Goal: Information Seeking & Learning: Check status

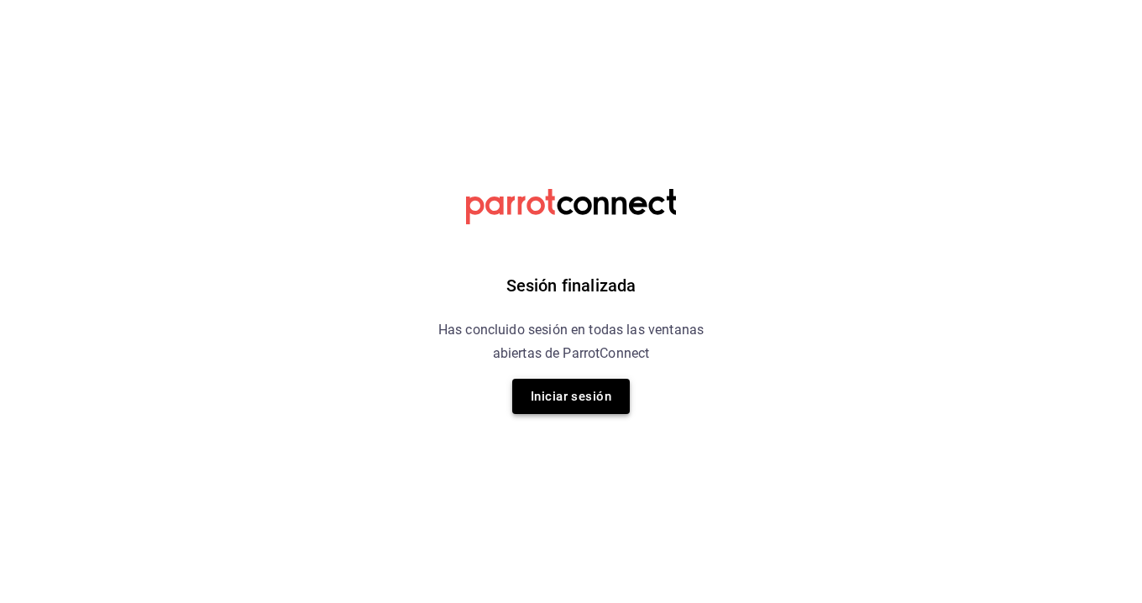
click at [579, 404] on button "Iniciar sesión" at bounding box center [571, 396] width 118 height 35
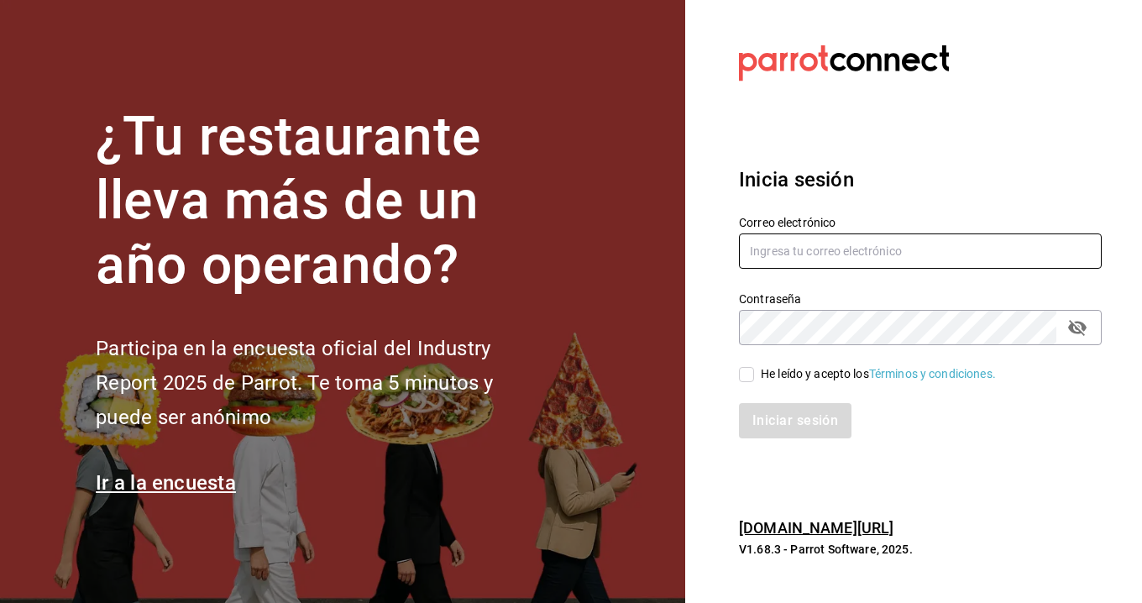
click at [819, 239] on input "text" at bounding box center [920, 250] width 363 height 35
type input "Karyvale812@gmail.com"
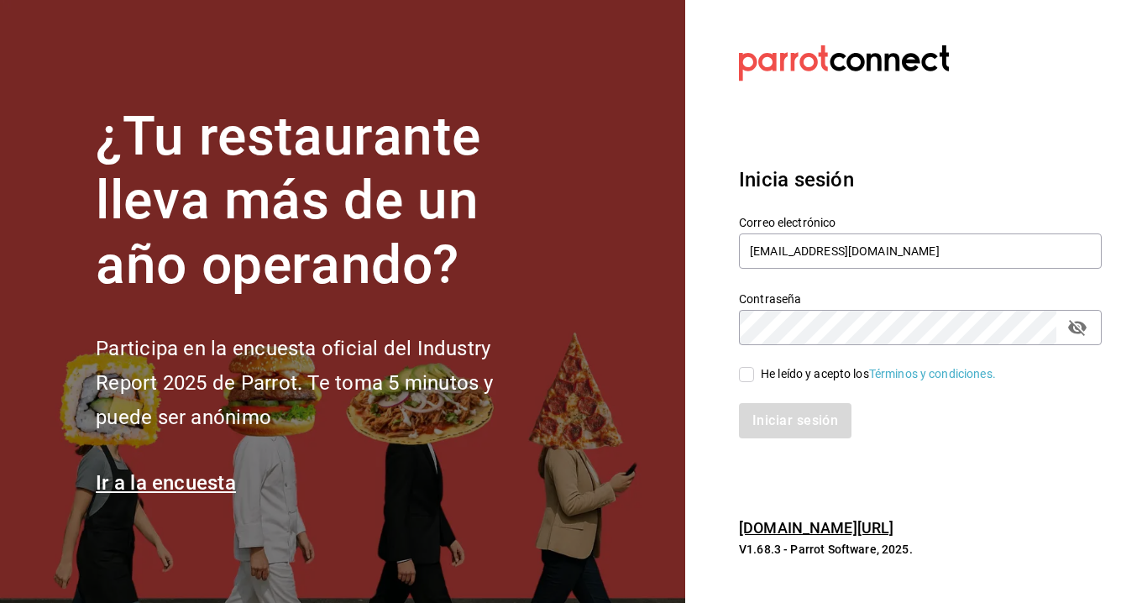
click at [754, 382] on span "He leído y acepto los Términos y condiciones." at bounding box center [875, 374] width 242 height 18
click at [754, 382] on input "He leído y acepto los Términos y condiciones." at bounding box center [746, 374] width 15 height 15
checkbox input "true"
click at [785, 414] on button "Iniciar sesión" at bounding box center [796, 420] width 114 height 35
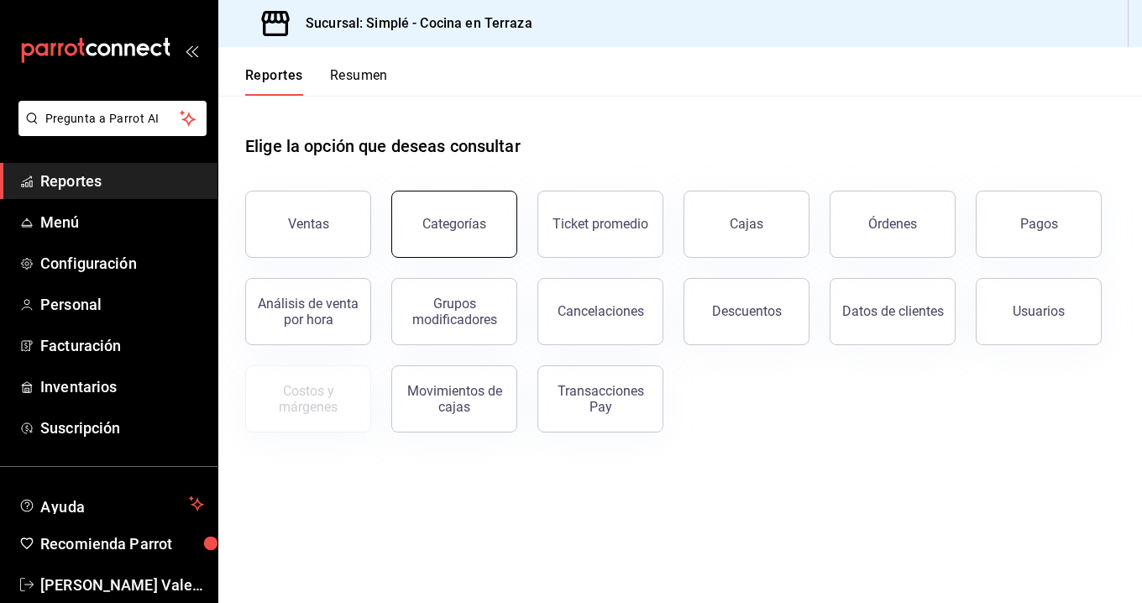
click at [437, 232] on button "Categorías" at bounding box center [454, 224] width 126 height 67
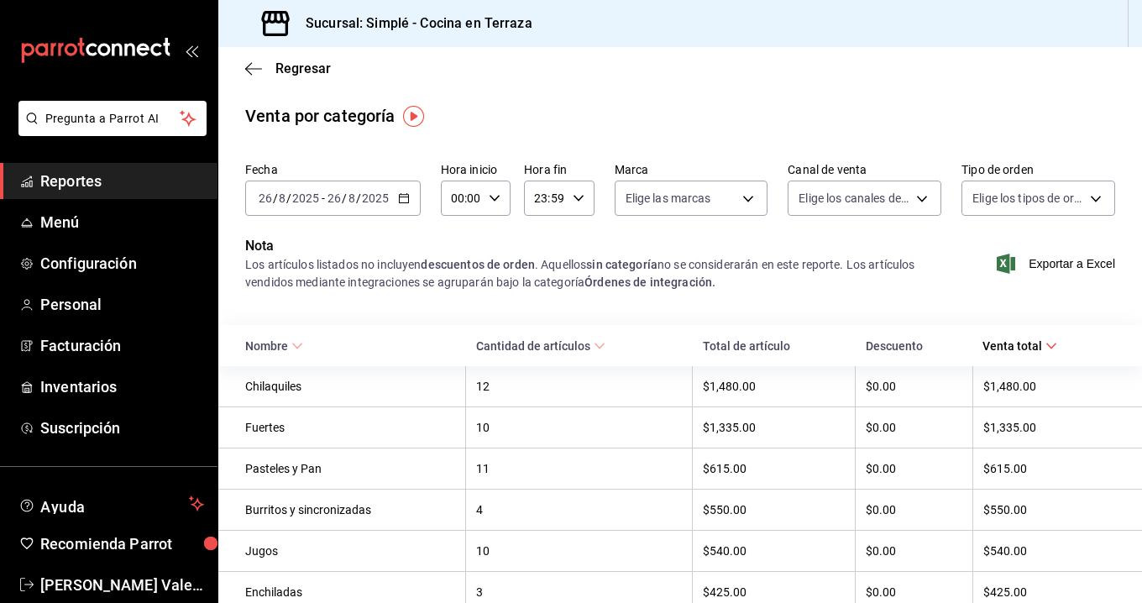
click at [286, 395] on th "Chilaquiles" at bounding box center [342, 386] width 248 height 41
click at [279, 386] on div "Chilaquiles" at bounding box center [350, 385] width 210 height 13
click at [400, 196] on icon "button" at bounding box center [404, 198] width 12 height 12
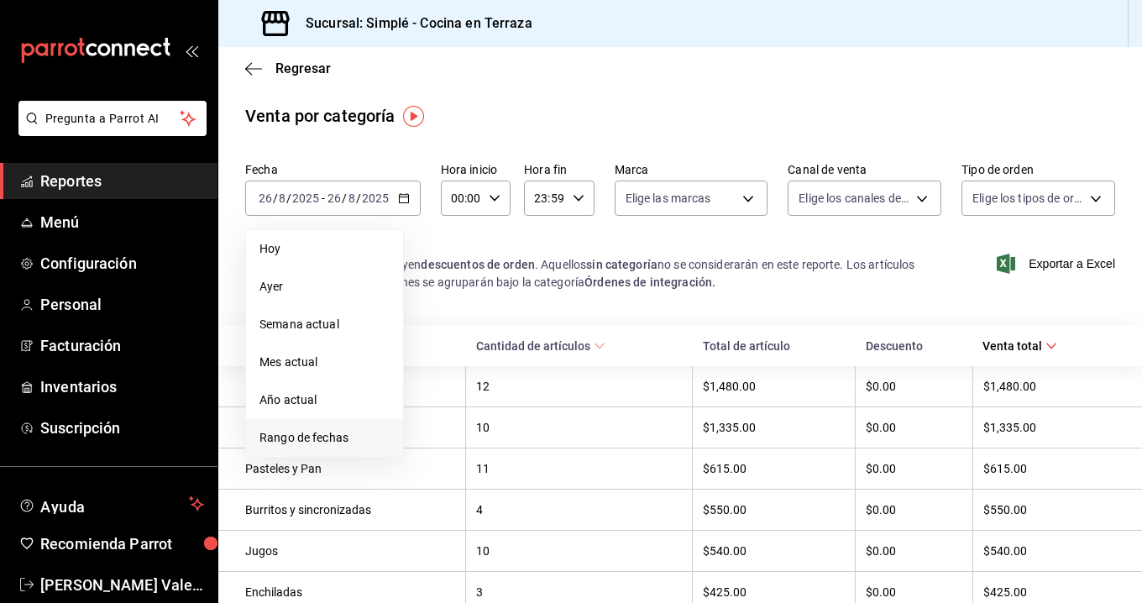
click at [305, 437] on span "Rango de fechas" at bounding box center [324, 438] width 130 height 18
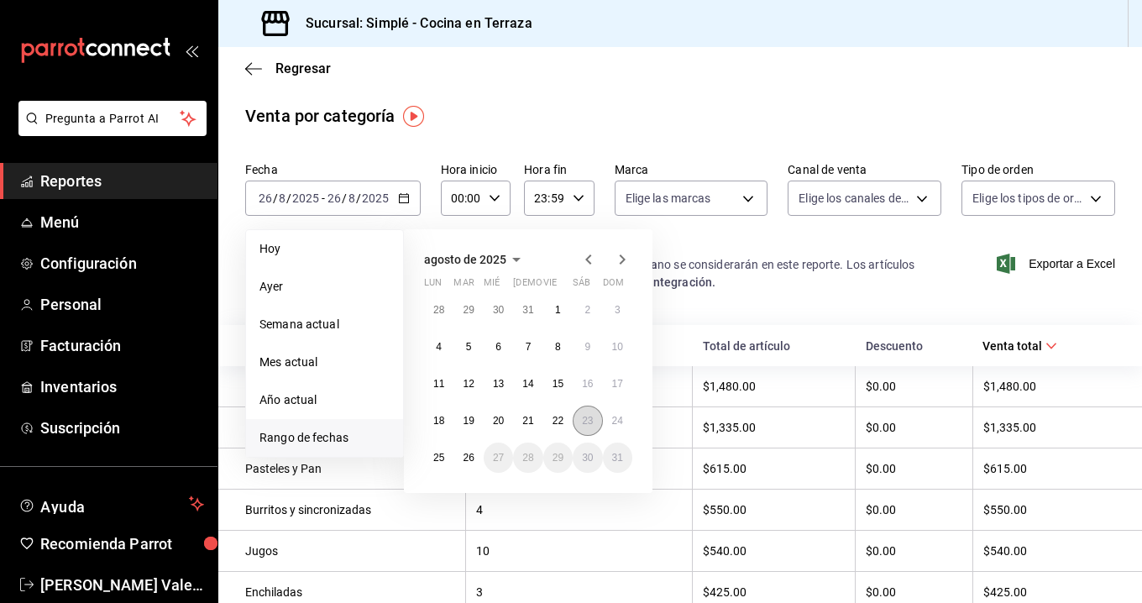
click at [578, 415] on button "23" at bounding box center [587, 420] width 29 height 30
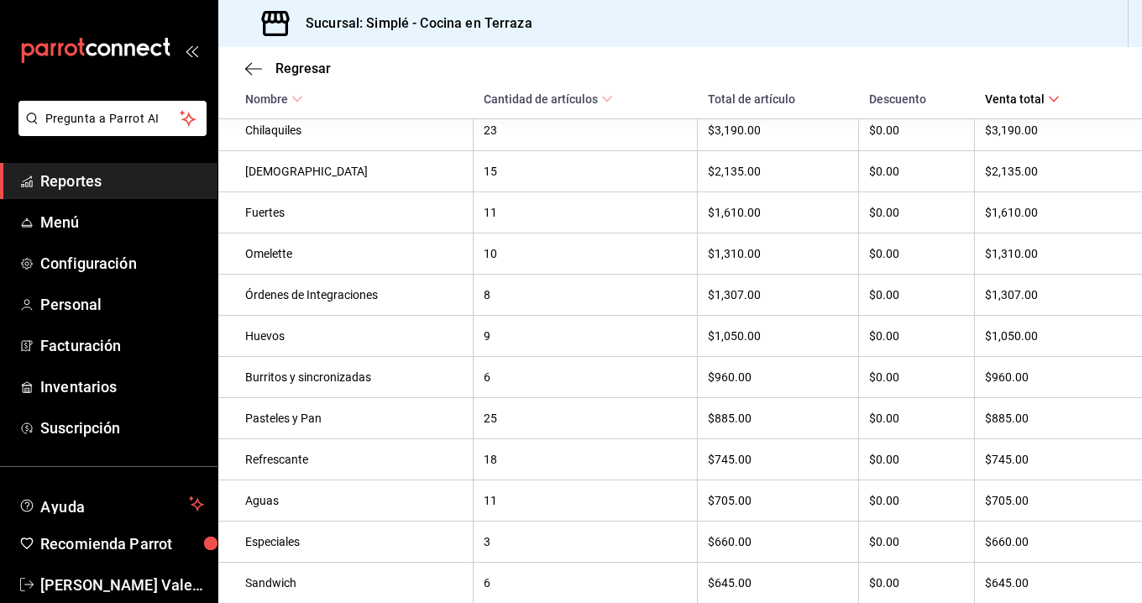
scroll to position [289, 0]
click at [285, 418] on div "Pasteles y Pan" at bounding box center [353, 416] width 217 height 13
click at [353, 419] on div "Pasteles y Pan" at bounding box center [353, 416] width 217 height 13
click at [276, 452] on div "Refrescante" at bounding box center [353, 457] width 217 height 13
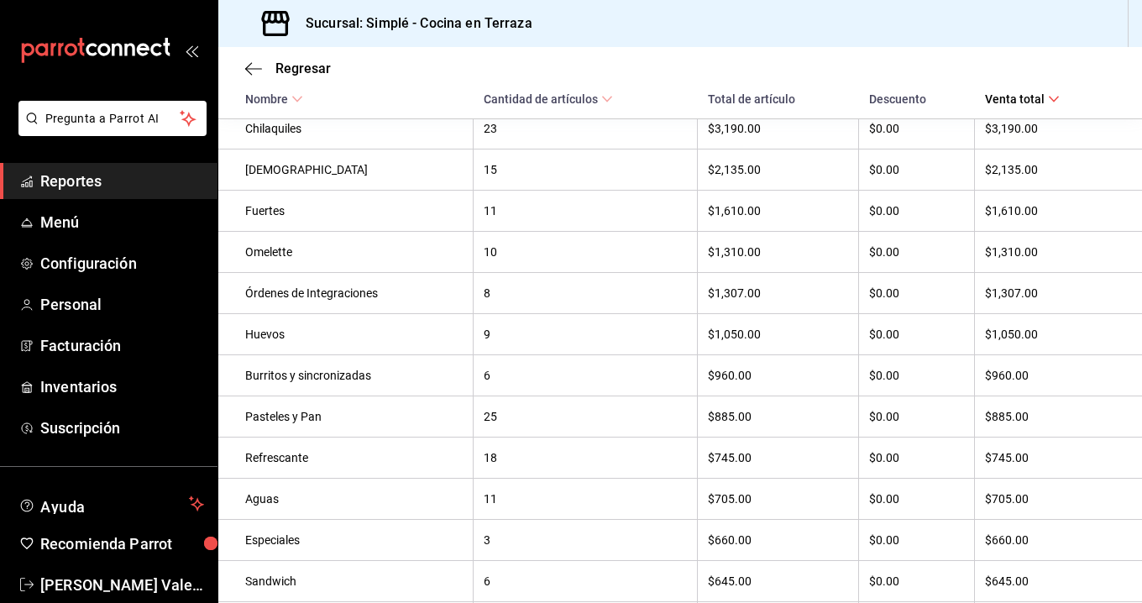
click at [395, 461] on div "Refrescante" at bounding box center [353, 457] width 217 height 13
click at [791, 432] on th "$885.00" at bounding box center [778, 416] width 161 height 41
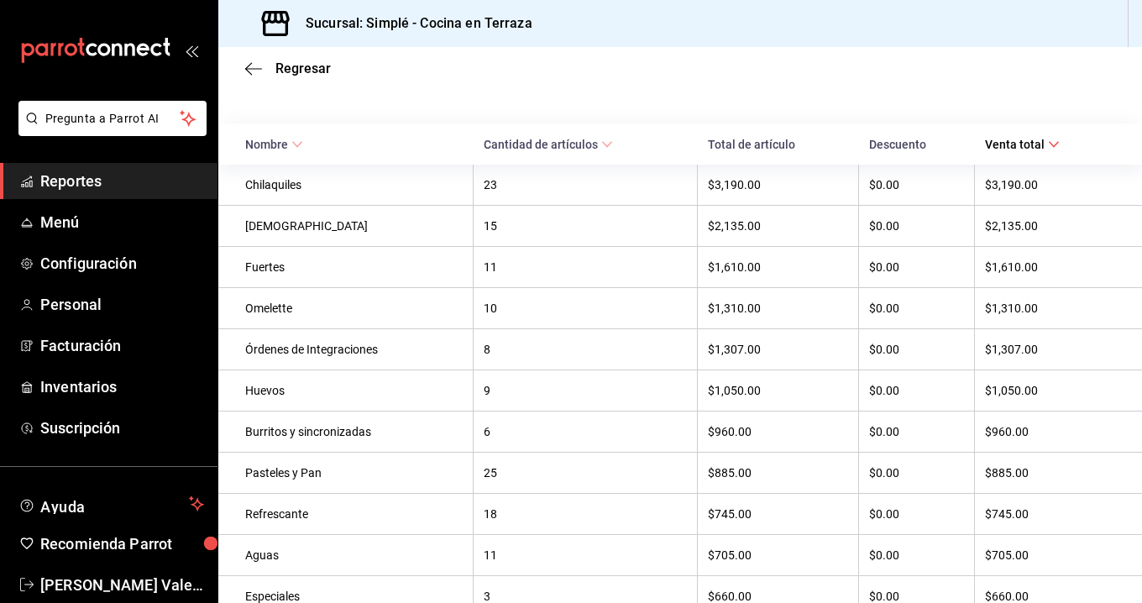
scroll to position [191, 0]
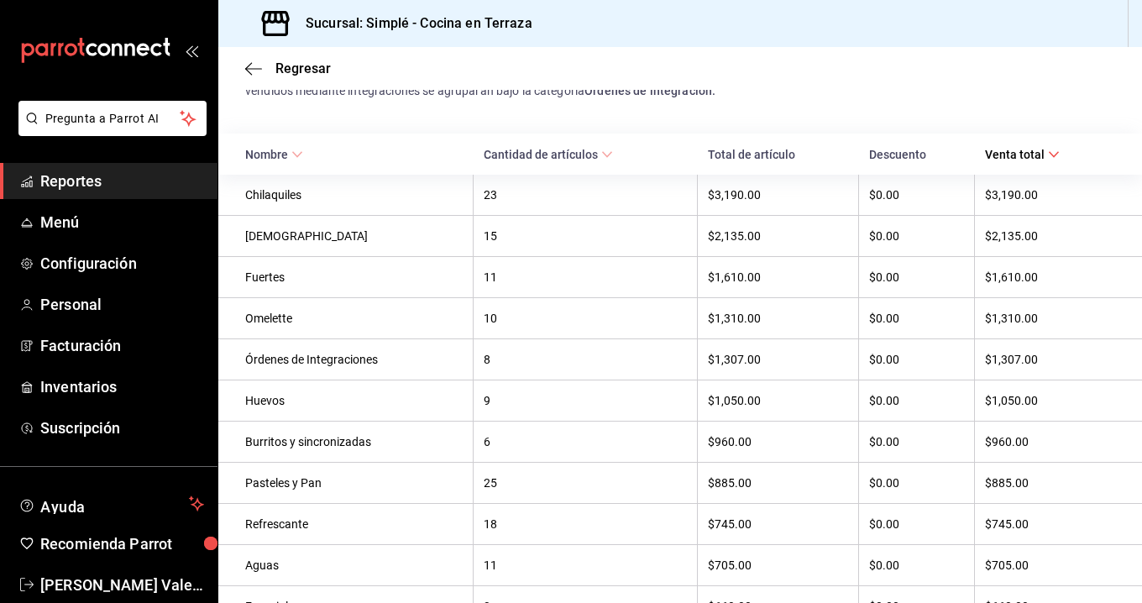
click at [286, 152] on span "Nombre" at bounding box center [274, 154] width 58 height 13
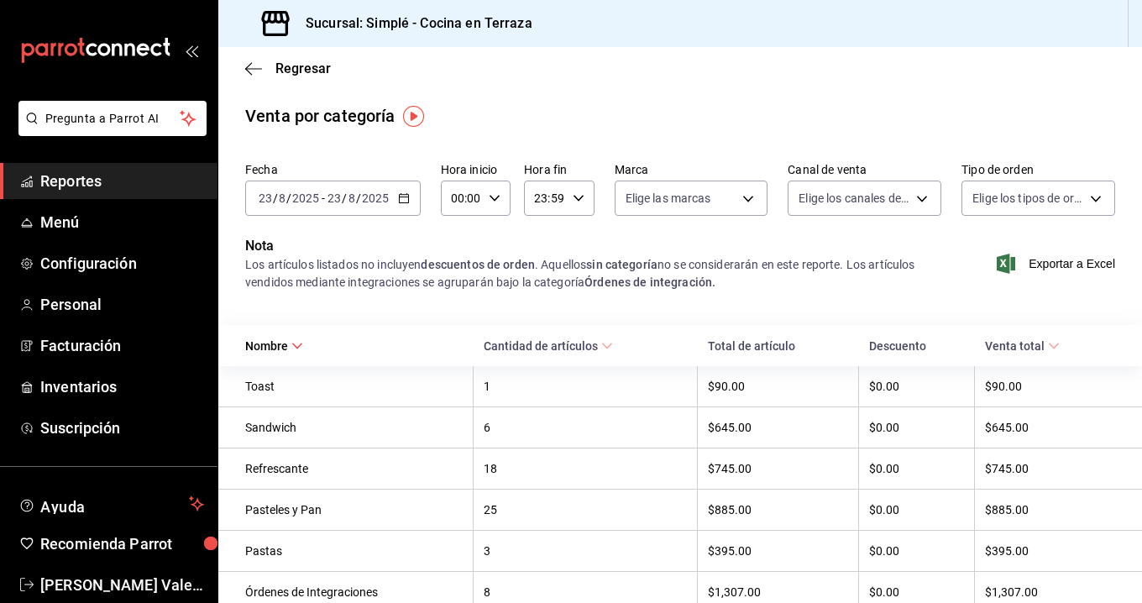
click at [292, 525] on th "Pasteles y Pan" at bounding box center [345, 509] width 255 height 41
click at [292, 524] on th "Pasteles y Pan" at bounding box center [345, 509] width 255 height 41
click at [498, 505] on div "25" at bounding box center [585, 509] width 203 height 13
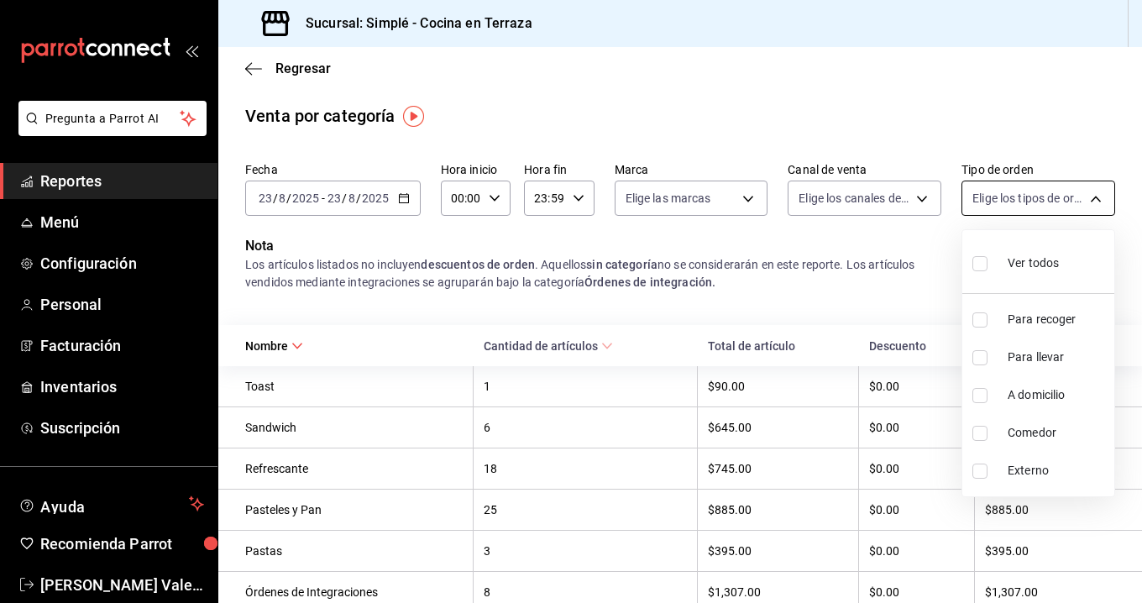
click at [1026, 196] on body "Pregunta a Parrot AI Reportes Menú Configuración Personal Facturación Inventari…" at bounding box center [571, 301] width 1142 height 603
click at [1026, 196] on div at bounding box center [571, 301] width 1142 height 603
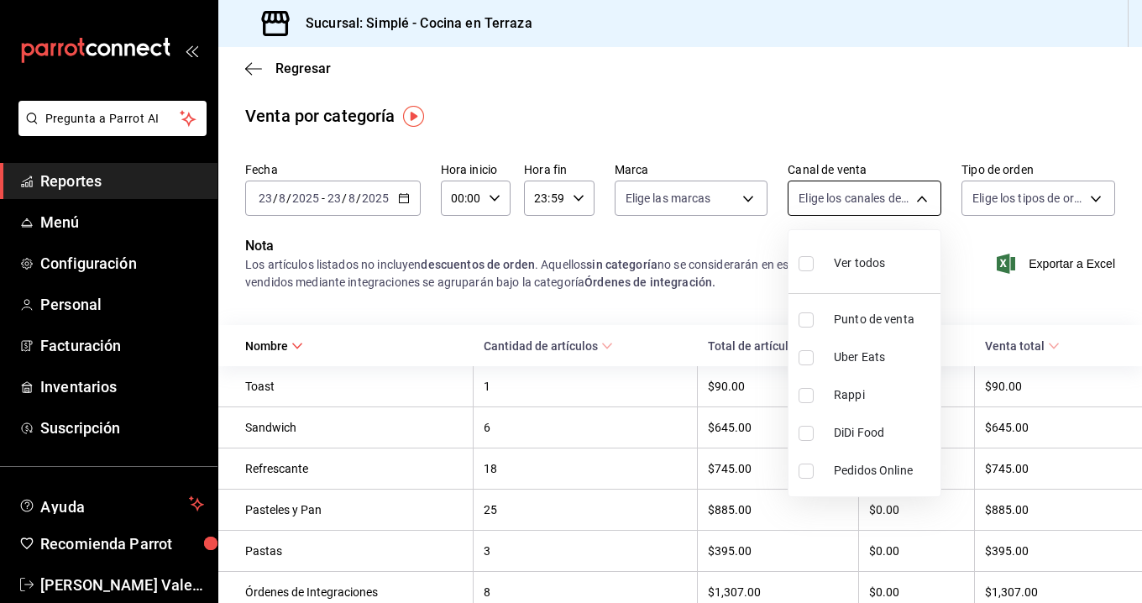
click at [830, 202] on body "Pregunta a Parrot AI Reportes Menú Configuración Personal Facturación Inventari…" at bounding box center [571, 301] width 1142 height 603
click at [830, 202] on div at bounding box center [571, 301] width 1142 height 603
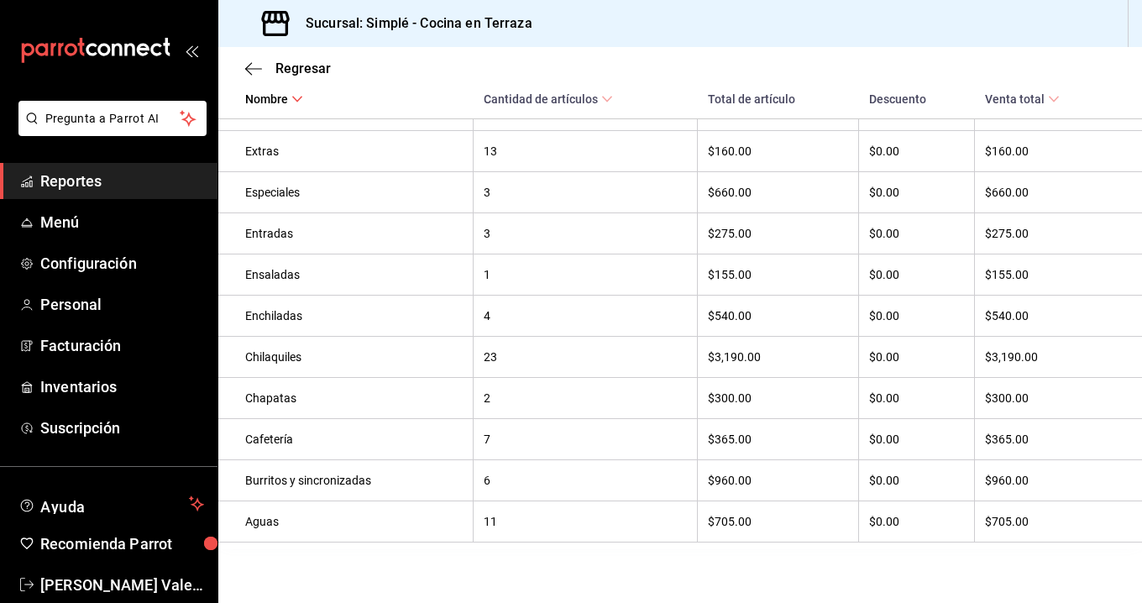
scroll to position [842, 0]
click at [468, 363] on th "Chilaquiles" at bounding box center [345, 357] width 255 height 41
click at [314, 362] on div "Chilaquiles" at bounding box center [353, 356] width 217 height 13
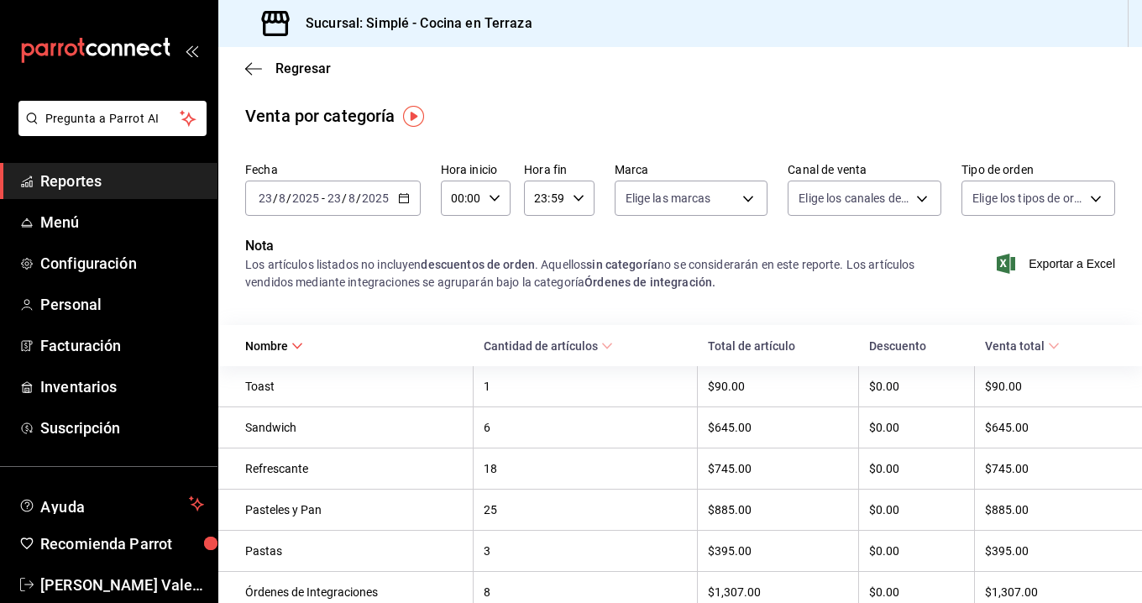
scroll to position [0, 0]
click at [675, 210] on body "Pregunta a Parrot AI Reportes Menú Configuración Personal Facturación Inventari…" at bounding box center [571, 301] width 1142 height 603
click at [682, 261] on span "Ver todas" at bounding box center [685, 263] width 51 height 18
type input "a876fa94-8549-426a-a32f-cad6be8fa00c"
checkbox input "true"
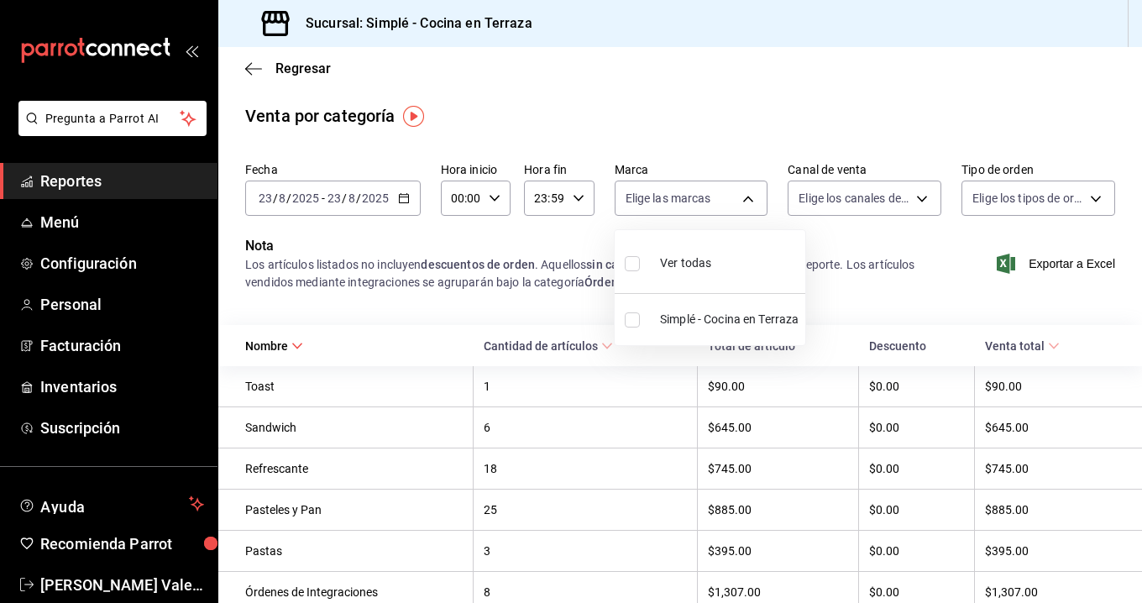
checkbox input "true"
click at [702, 210] on div at bounding box center [571, 301] width 1142 height 603
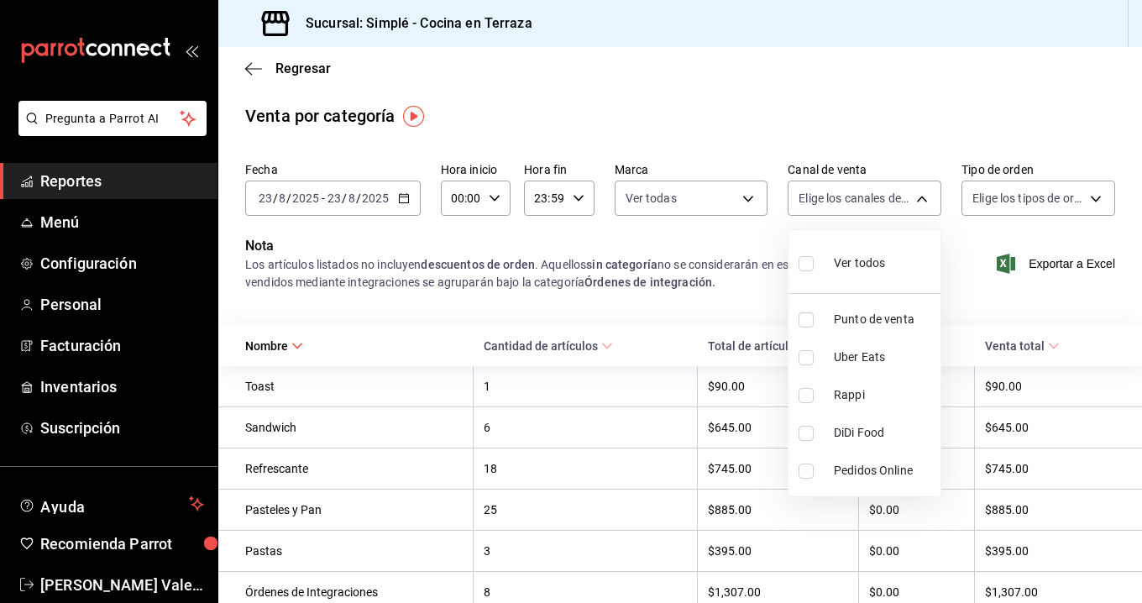
click at [866, 215] on body "Pregunta a Parrot AI Reportes Menú Configuración Personal Facturación Inventari…" at bounding box center [571, 301] width 1142 height 603
click at [877, 264] on span "Ver todos" at bounding box center [859, 263] width 51 height 18
type input "PARROT,UBER_EATS,RAPPI,DIDI_FOOD,ONLINE"
checkbox input "true"
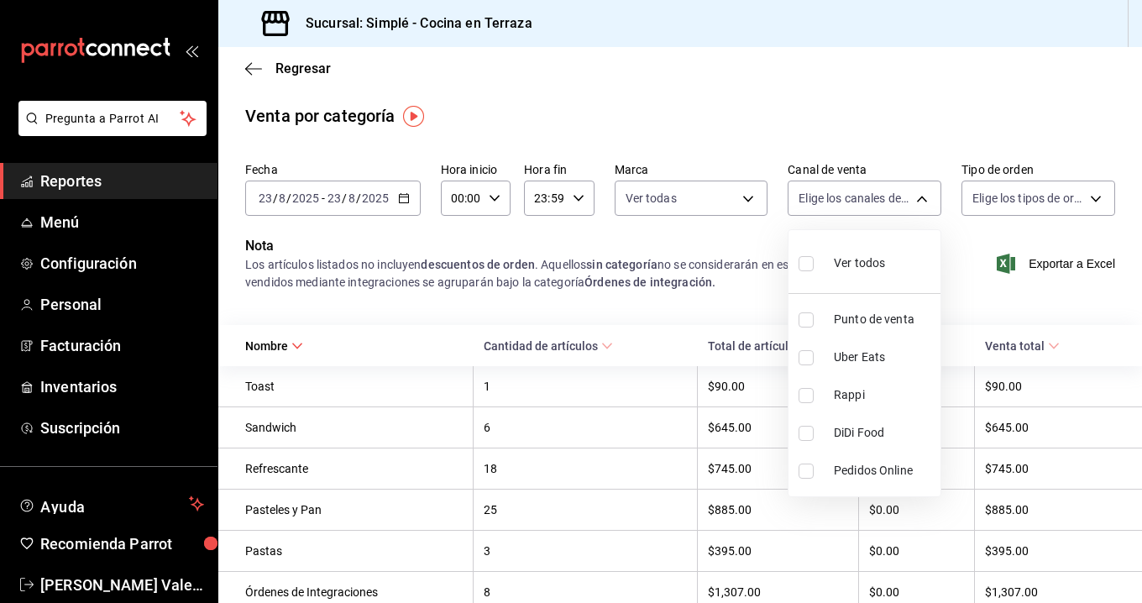
checkbox input "true"
click at [642, 438] on div at bounding box center [571, 301] width 1142 height 603
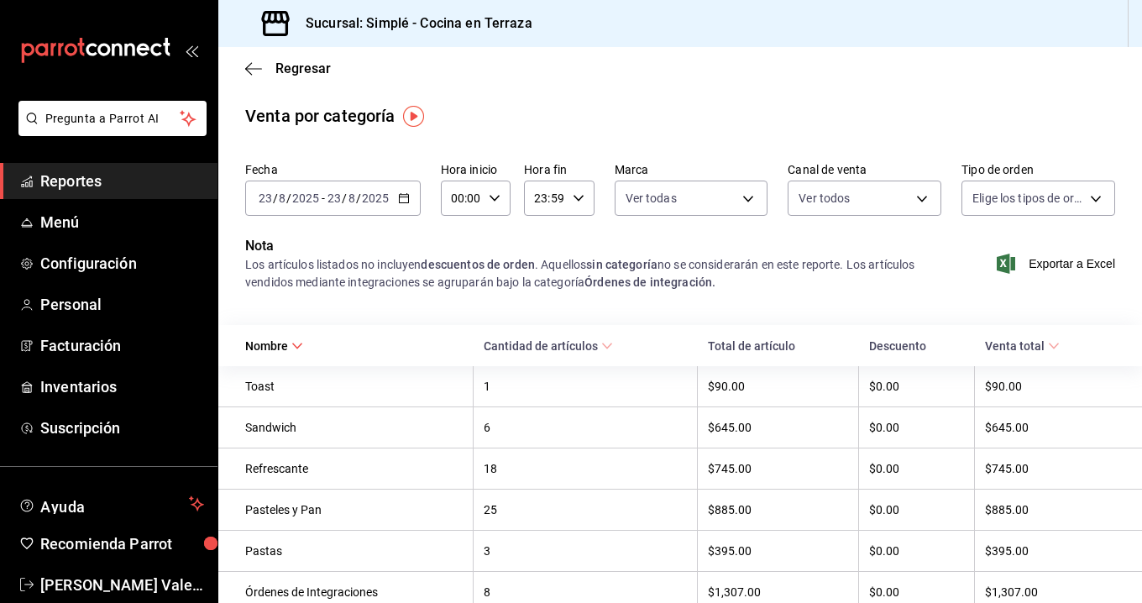
click at [1054, 340] on span at bounding box center [1054, 346] width 12 height 12
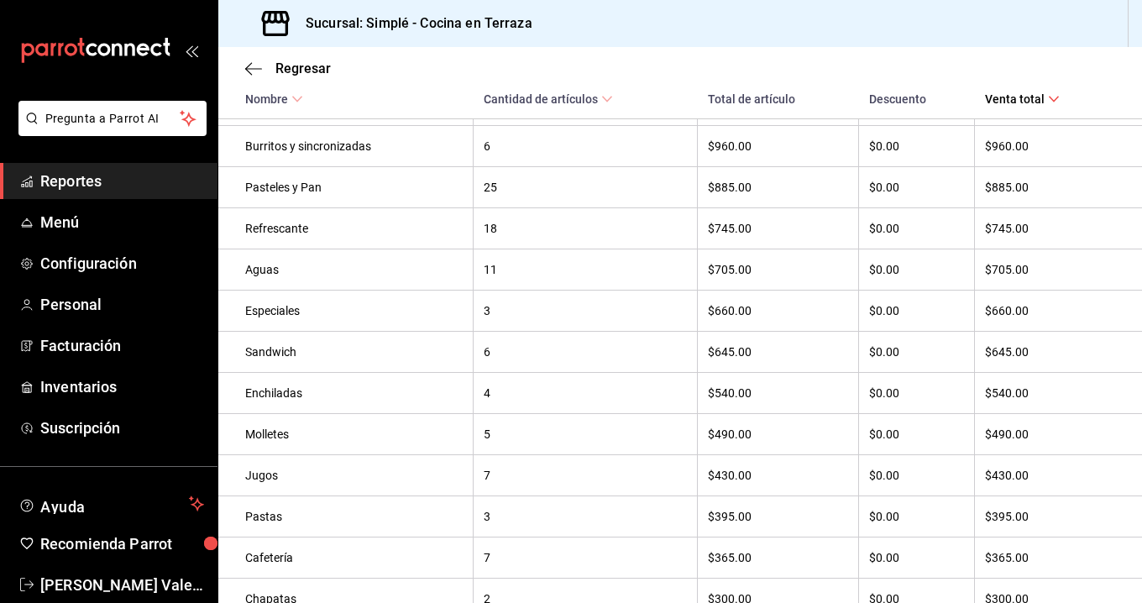
scroll to position [466, 0]
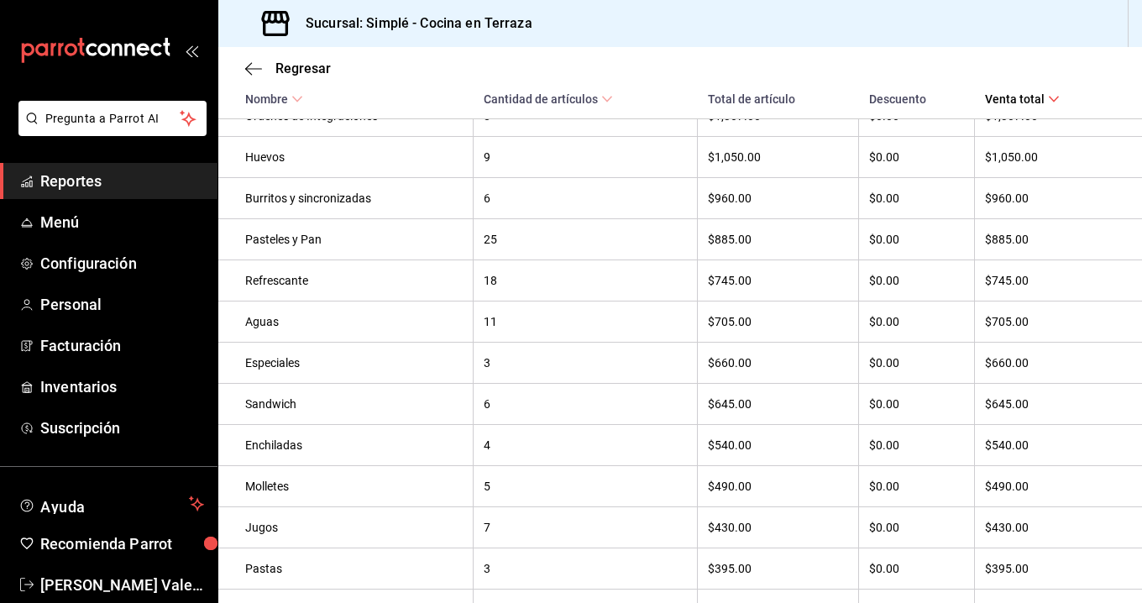
click at [295, 233] on div "Pasteles y Pan" at bounding box center [353, 239] width 217 height 13
click at [523, 231] on th "25" at bounding box center [585, 239] width 224 height 41
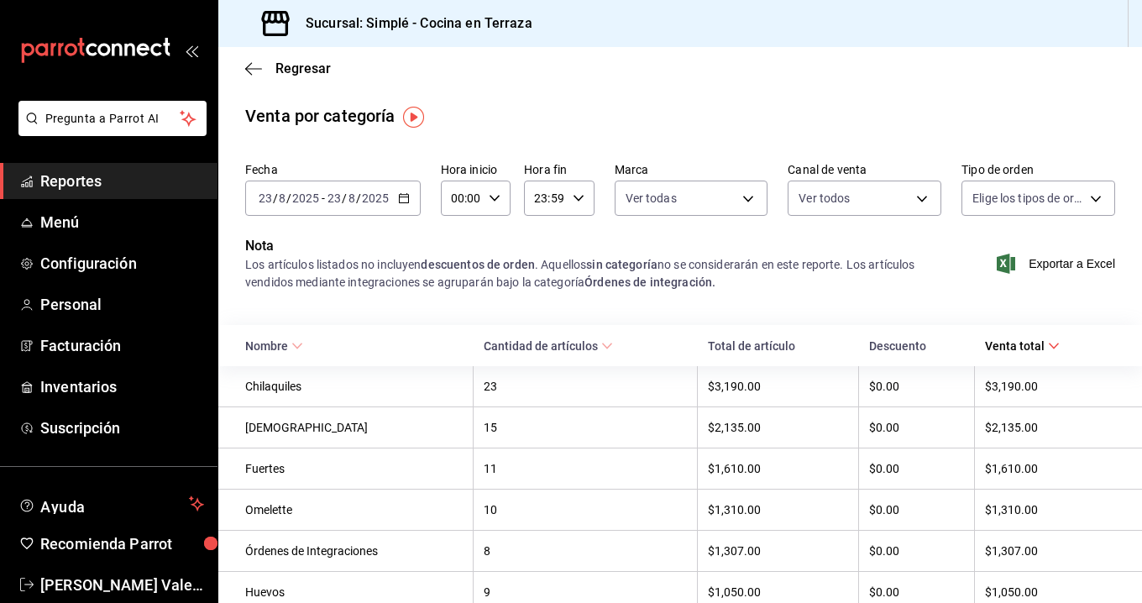
scroll to position [0, 0]
click at [44, 179] on span "Reportes" at bounding box center [122, 181] width 164 height 23
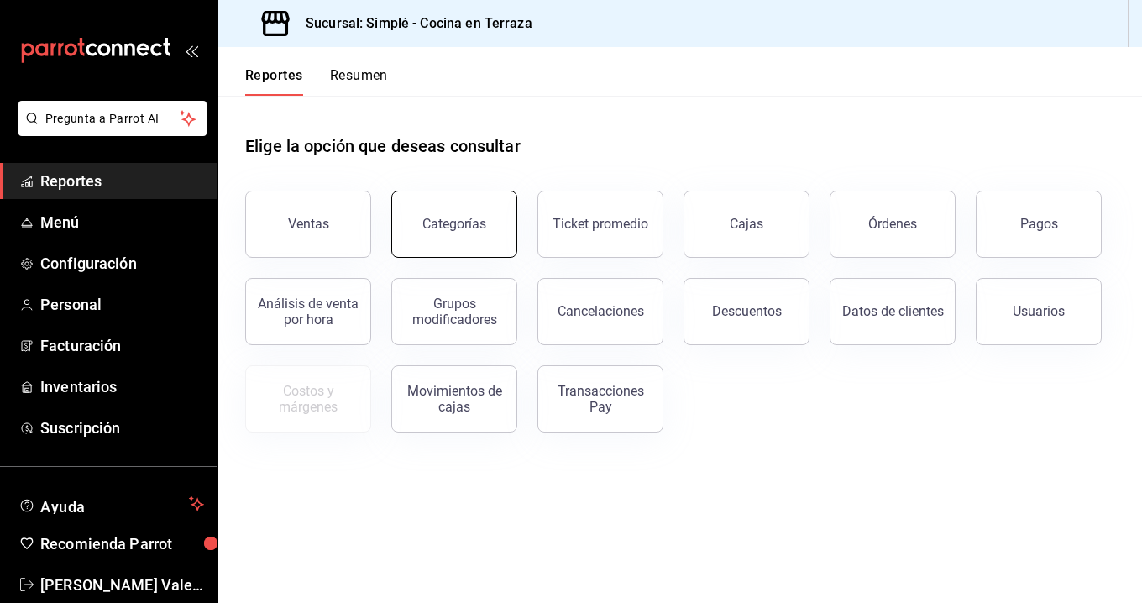
click at [426, 205] on button "Categorías" at bounding box center [454, 224] width 126 height 67
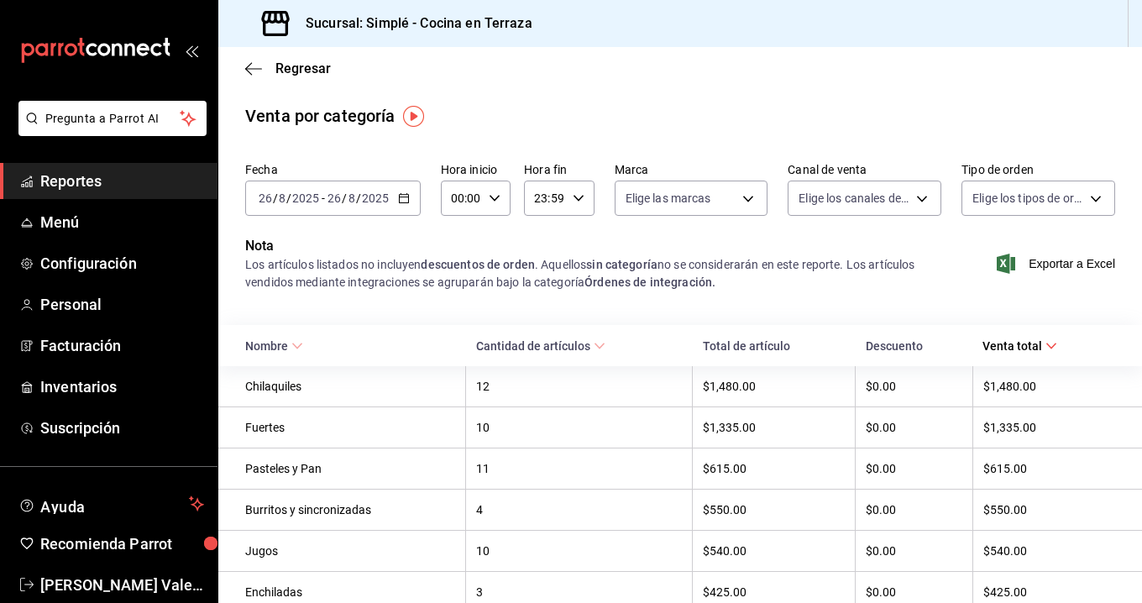
click at [292, 469] on div "Pasteles y Pan" at bounding box center [350, 468] width 210 height 13
click at [705, 189] on body "Pregunta a Parrot AI Reportes Menú Configuración Personal Facturación Inventari…" at bounding box center [571, 301] width 1142 height 603
click at [705, 189] on div at bounding box center [571, 301] width 1142 height 603
click at [918, 210] on body "Pregunta a Parrot AI Reportes Menú Configuración Personal Facturación Inventari…" at bounding box center [571, 301] width 1142 height 603
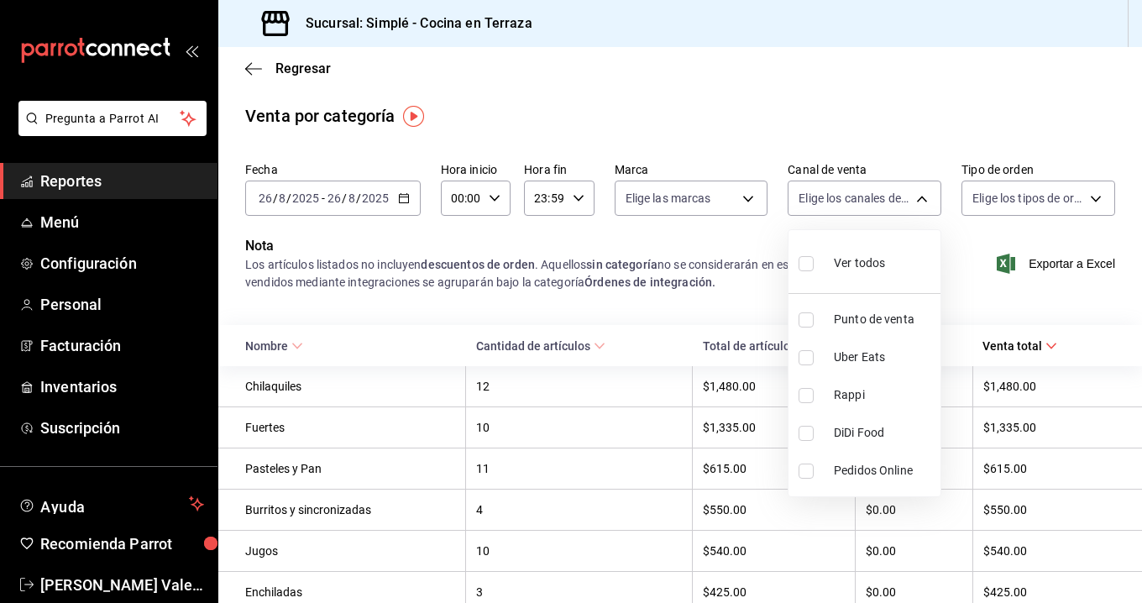
drag, startPoint x: 918, startPoint y: 210, endPoint x: 944, endPoint y: 210, distance: 26.0
click at [933, 210] on div at bounding box center [571, 301] width 1142 height 603
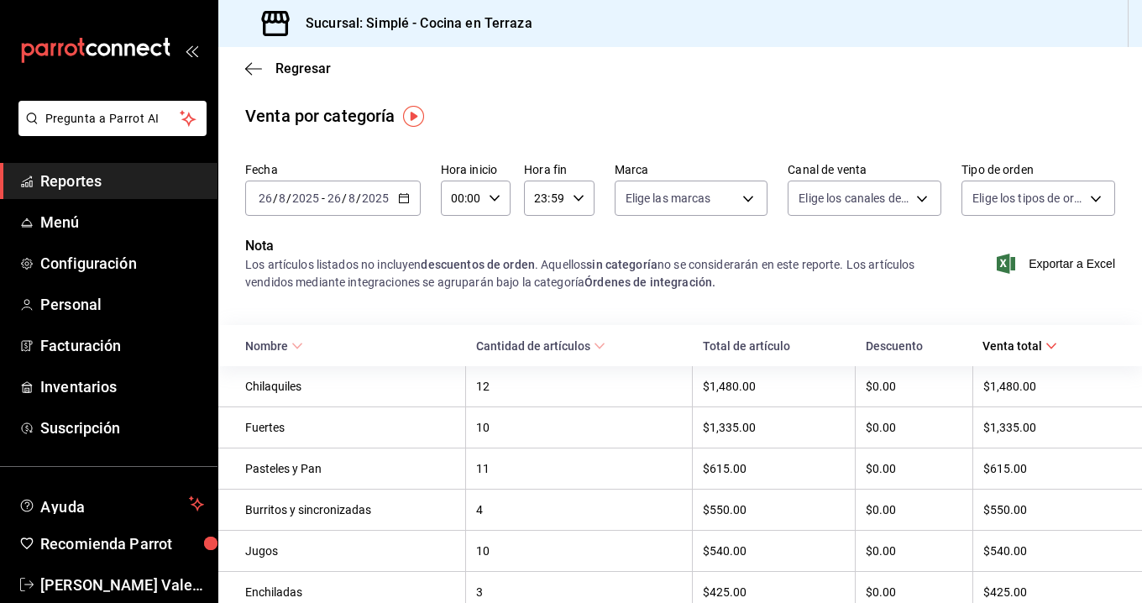
click at [965, 210] on body "Pregunta a Parrot AI Reportes Menú Configuración Personal Facturación Inventari…" at bounding box center [571, 301] width 1142 height 603
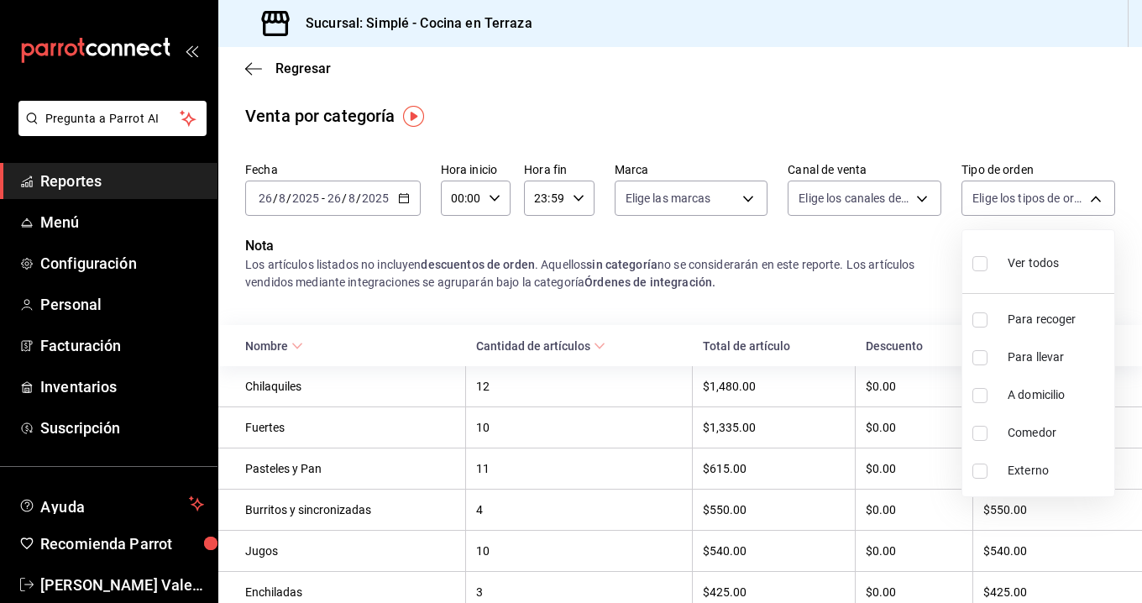
click at [834, 327] on div at bounding box center [571, 301] width 1142 height 603
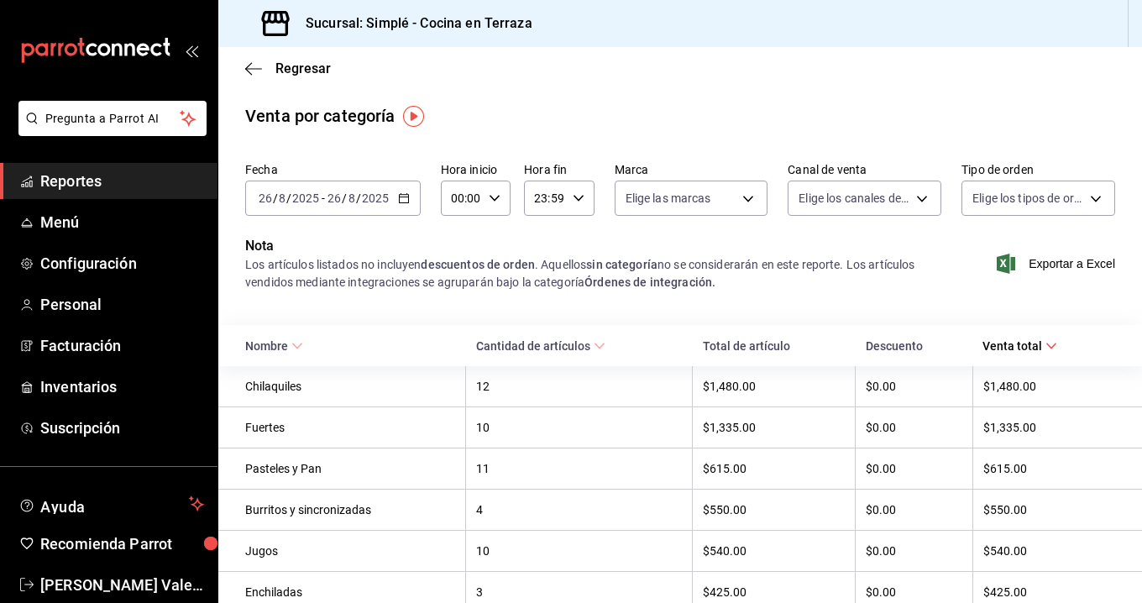
click at [875, 463] on div "$0.00" at bounding box center [913, 468] width 96 height 13
click at [285, 472] on div "Pasteles y Pan" at bounding box center [350, 468] width 210 height 13
click at [411, 117] on img "button" at bounding box center [413, 116] width 21 height 21
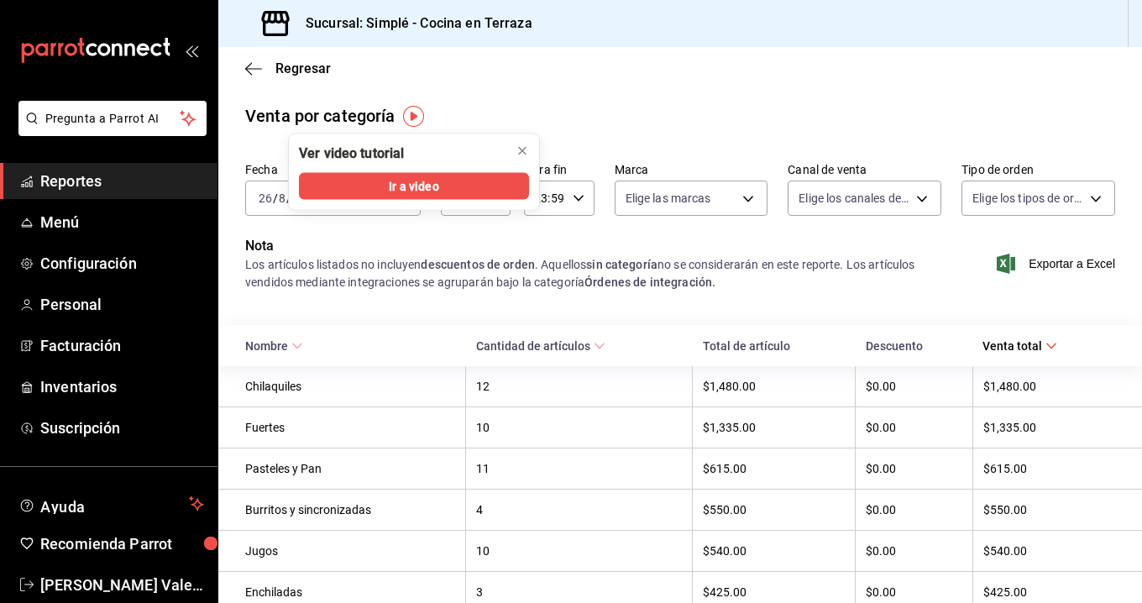
click at [560, 120] on div "Venta por categoría" at bounding box center [679, 115] width 923 height 25
click at [520, 146] on icon "close" at bounding box center [521, 150] width 13 height 13
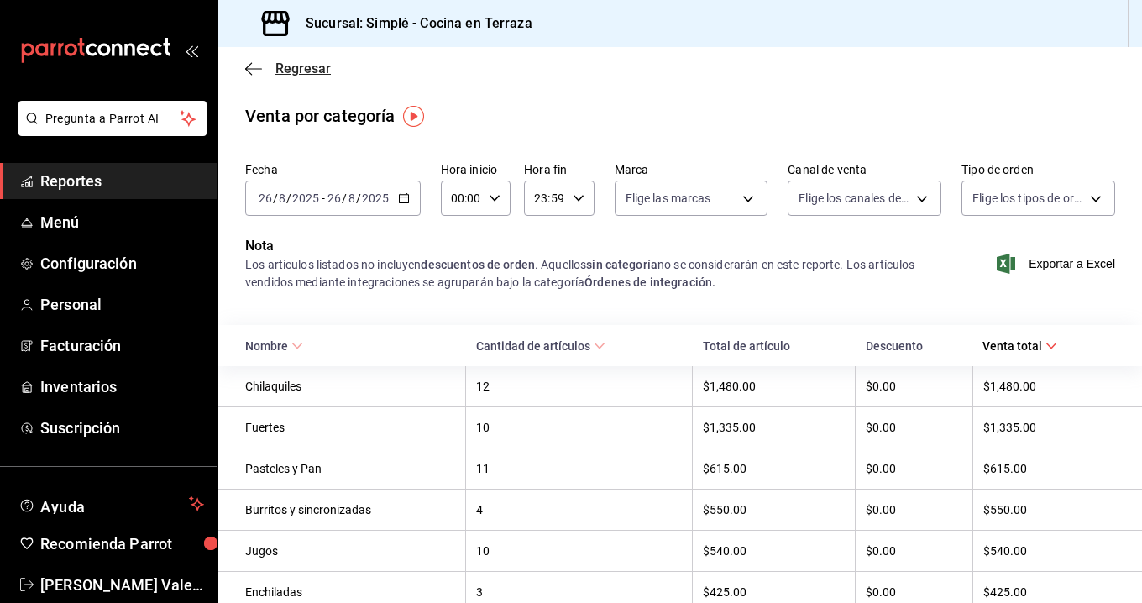
click at [307, 76] on span "Regresar" at bounding box center [302, 68] width 55 height 16
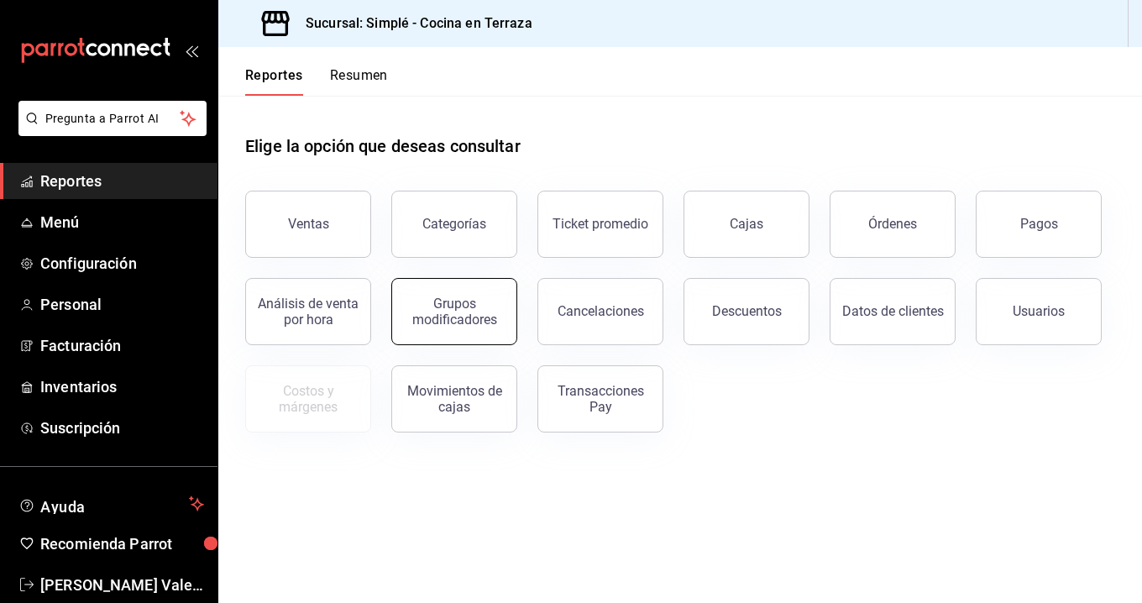
click at [480, 306] on div "Grupos modificadores" at bounding box center [454, 311] width 104 height 32
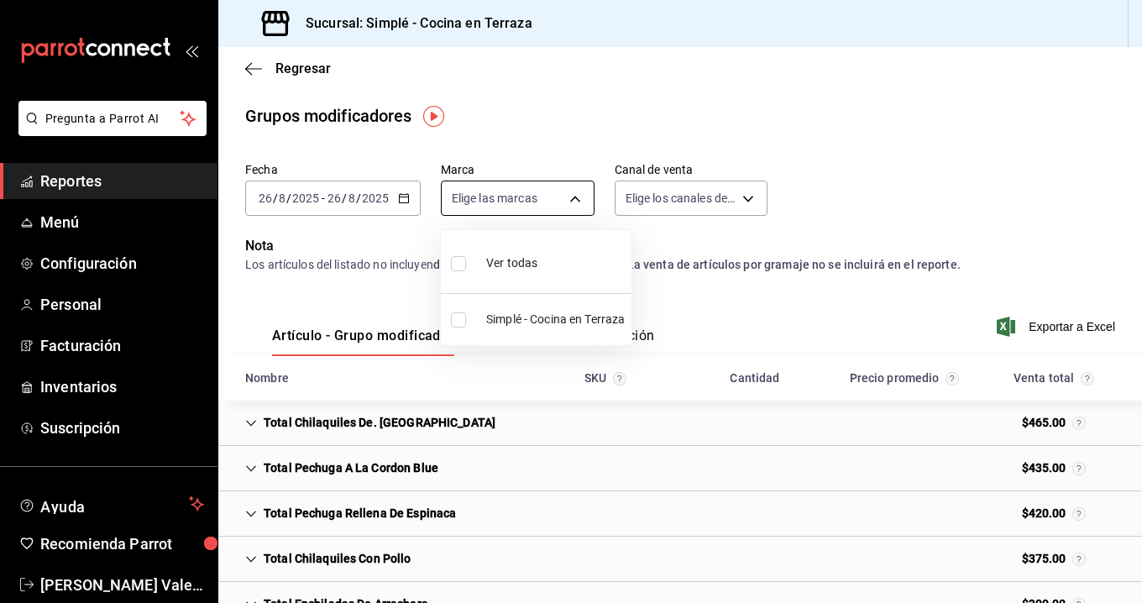
click at [532, 181] on body "Pregunta a Parrot AI Reportes Menú Configuración Personal Facturación Inventari…" at bounding box center [571, 301] width 1142 height 603
click at [685, 184] on div at bounding box center [571, 301] width 1142 height 603
click at [400, 193] on \(Stroke\) "button" at bounding box center [400, 193] width 1 height 1
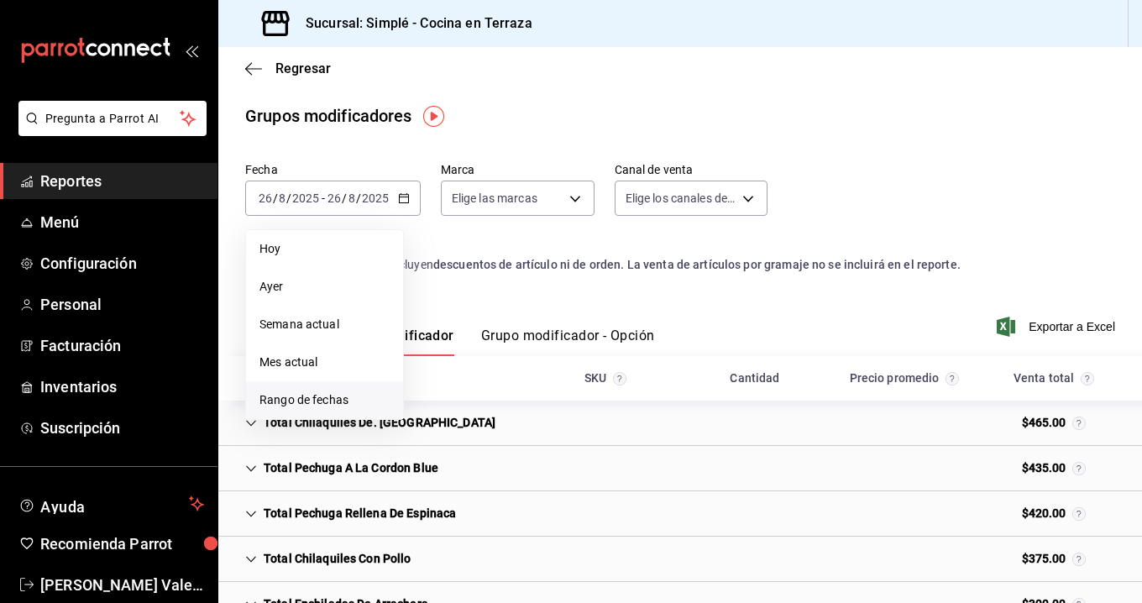
click at [312, 398] on span "Rango de fechas" at bounding box center [324, 400] width 130 height 18
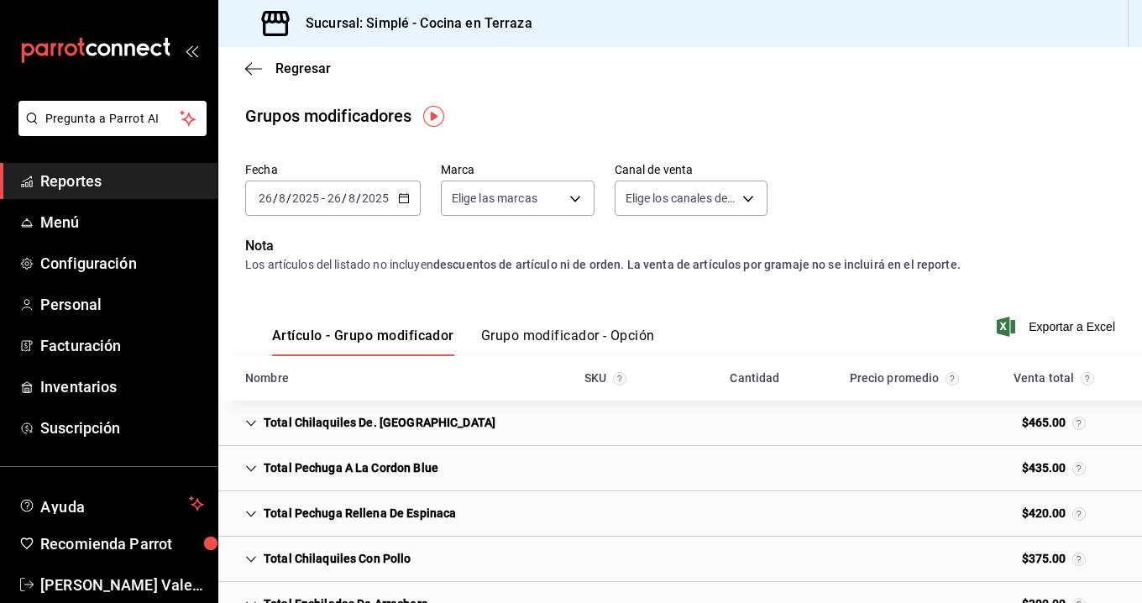
click at [59, 175] on span "Reportes" at bounding box center [122, 181] width 164 height 23
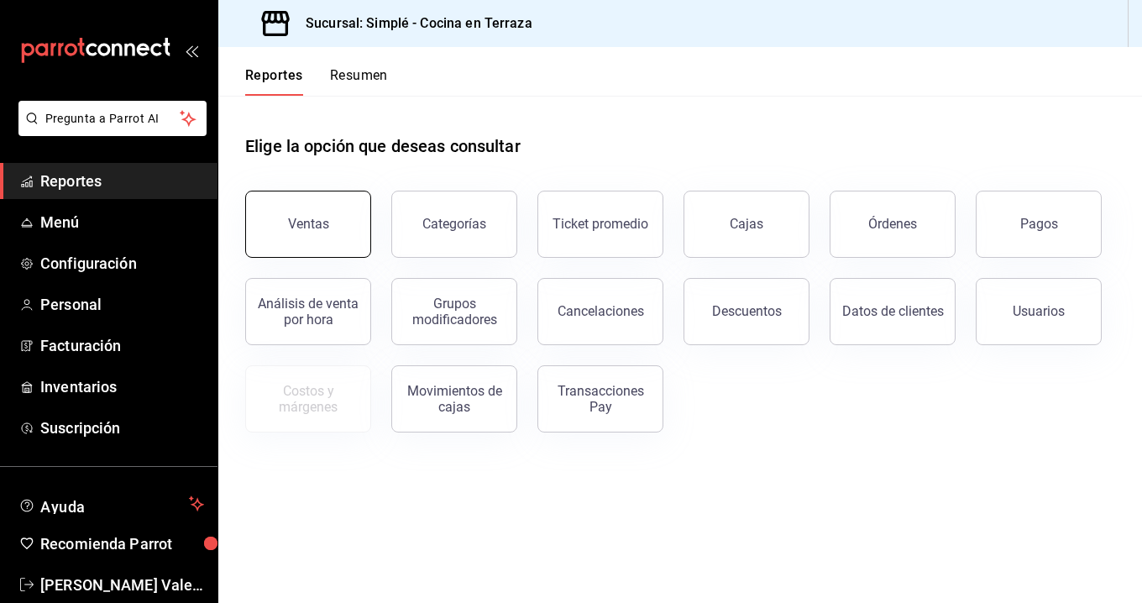
click at [319, 222] on div "Ventas" at bounding box center [308, 224] width 41 height 16
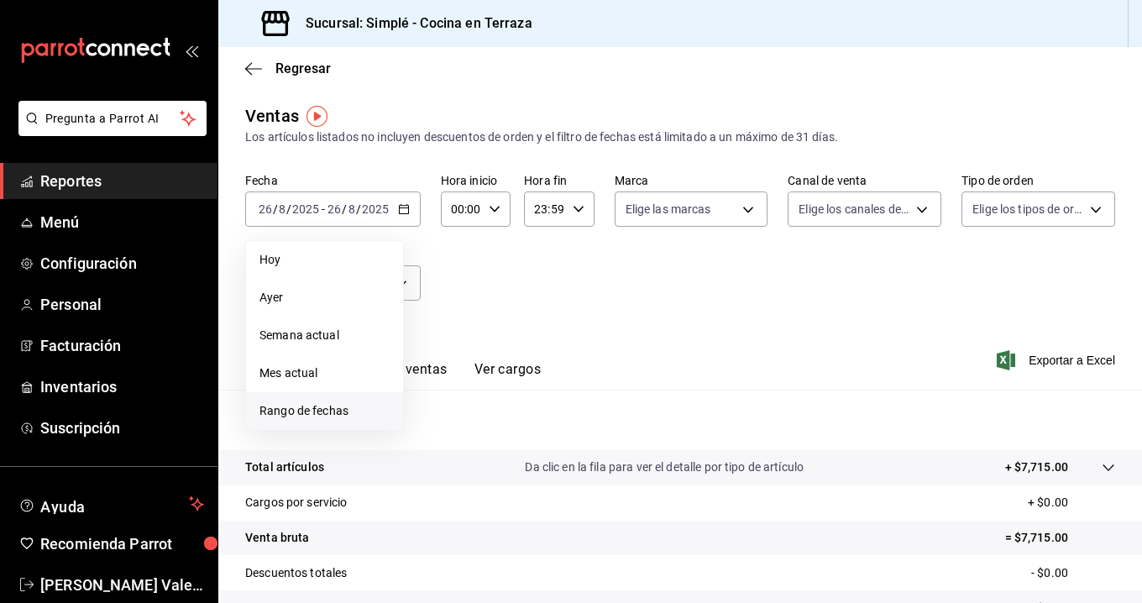
click at [316, 418] on span "Rango de fechas" at bounding box center [324, 411] width 130 height 18
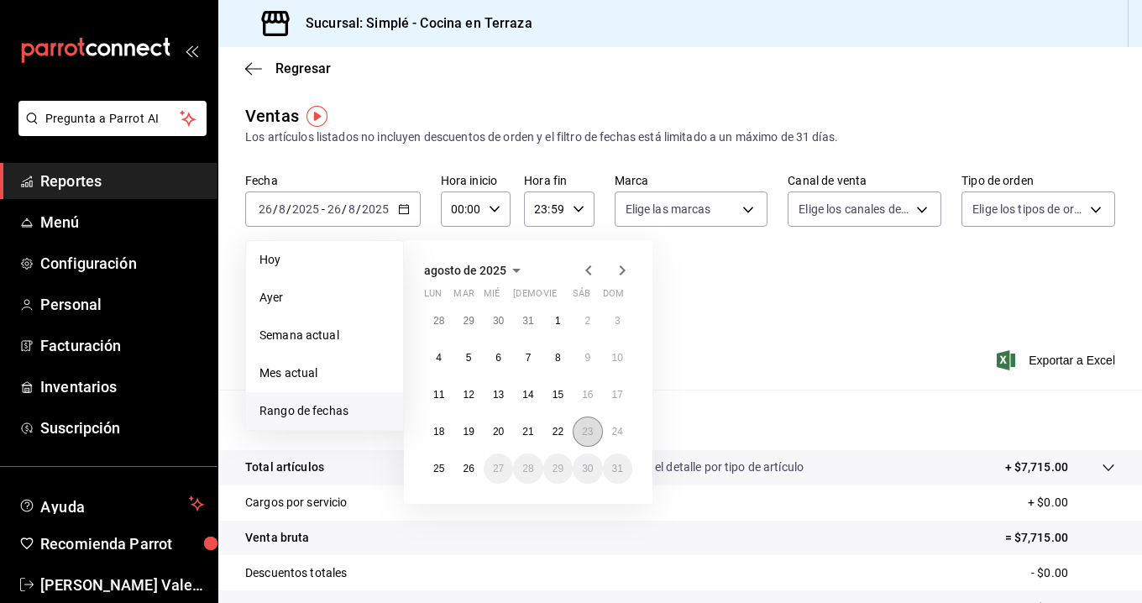
click at [588, 431] on abbr "23" at bounding box center [587, 432] width 11 height 12
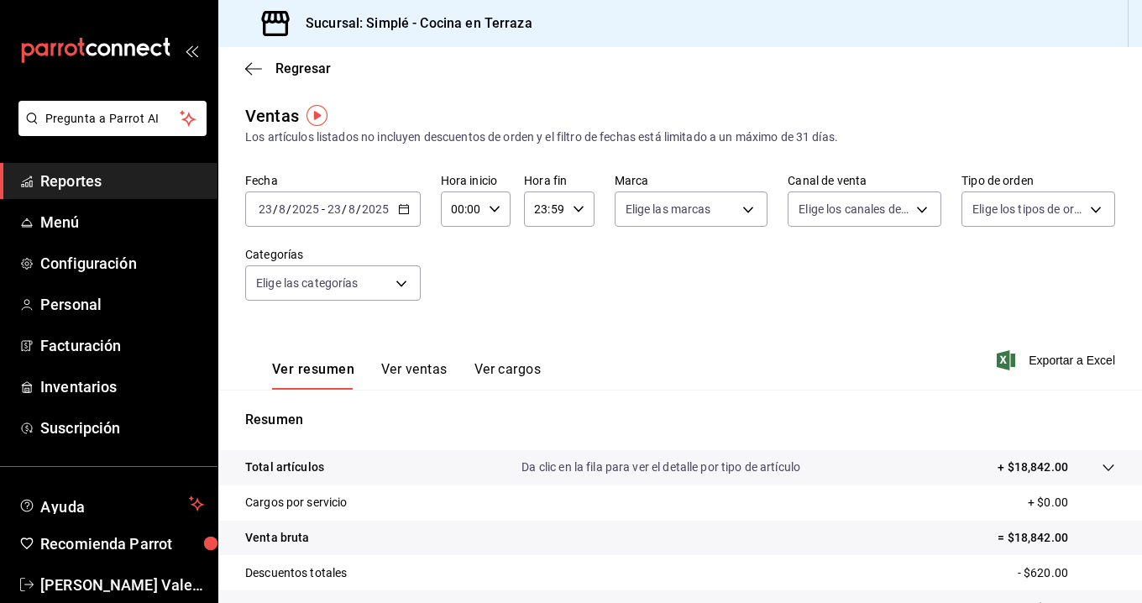
scroll to position [28, 0]
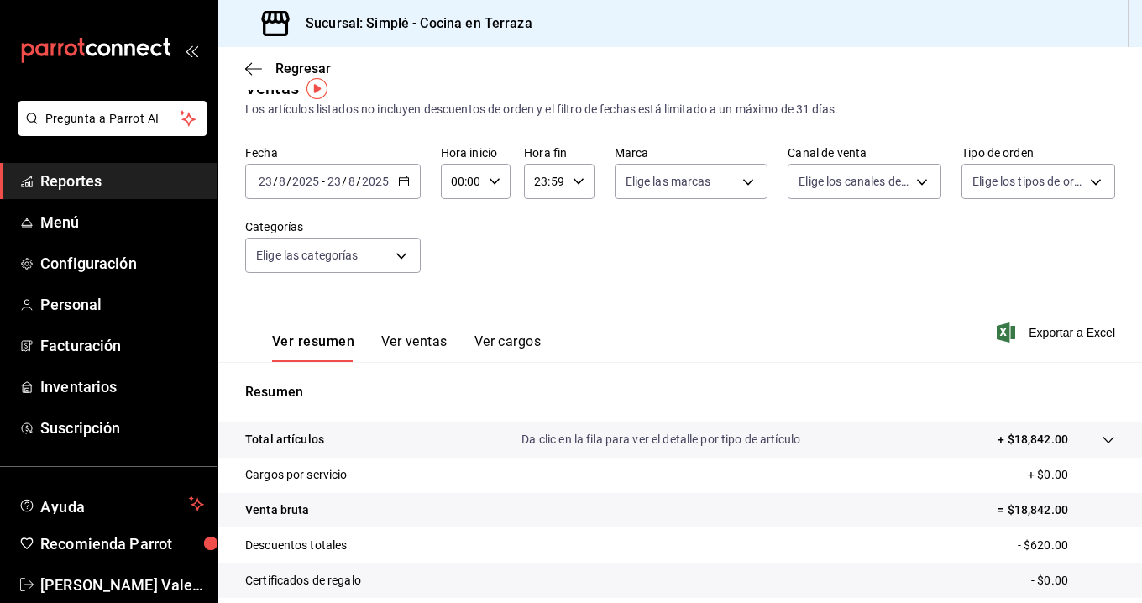
click at [406, 340] on button "Ver ventas" at bounding box center [414, 347] width 66 height 29
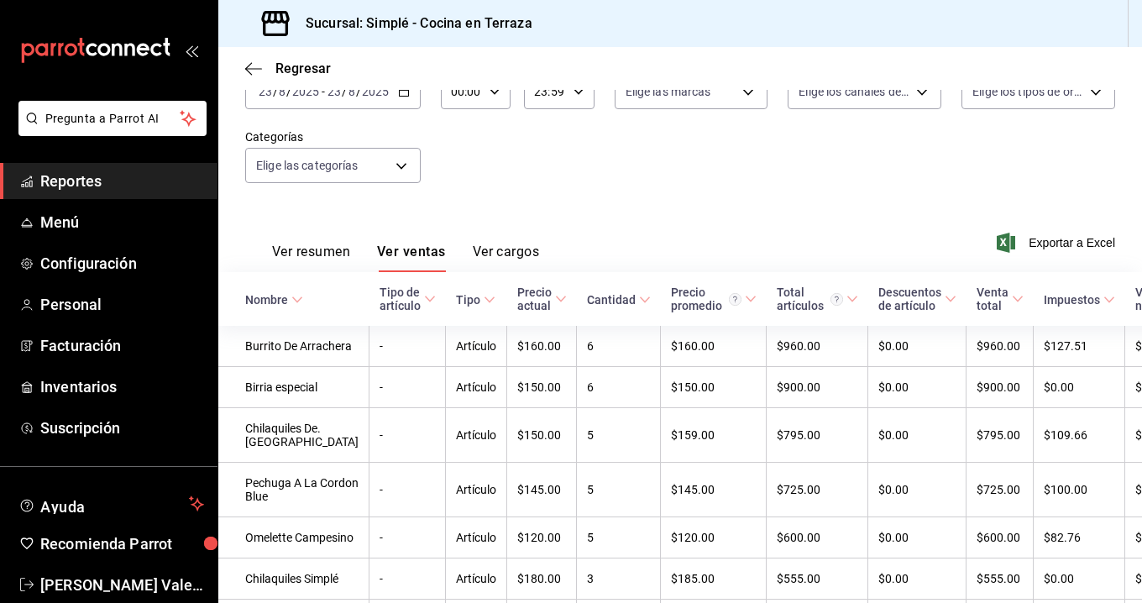
scroll to position [119, 0]
click at [282, 295] on div "Nombre" at bounding box center [266, 297] width 43 height 13
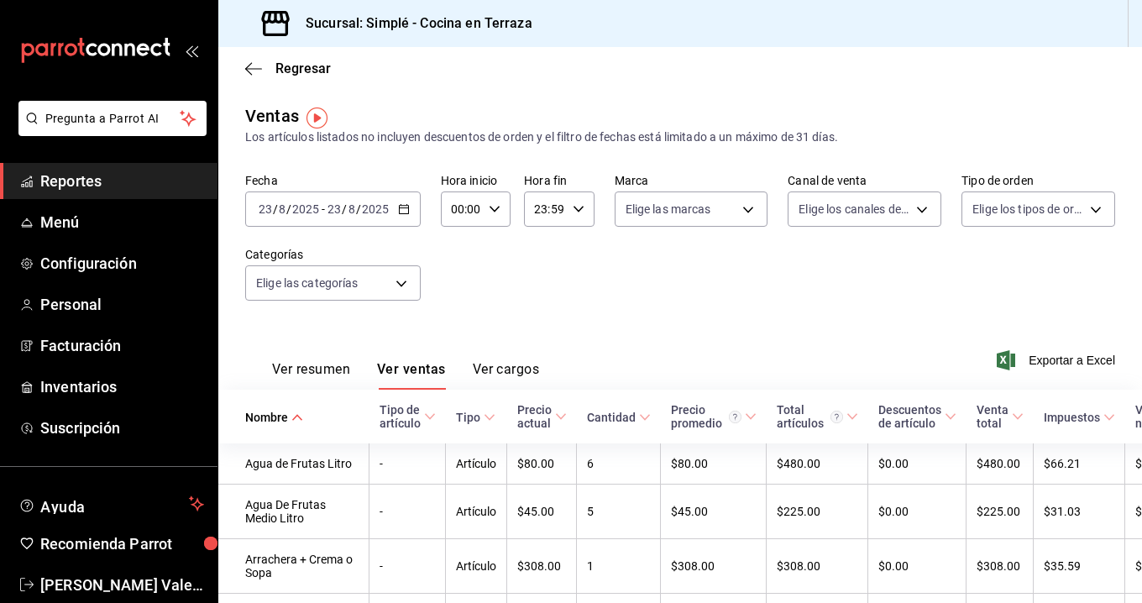
scroll to position [0, 0]
click at [401, 207] on icon "button" at bounding box center [404, 209] width 12 height 12
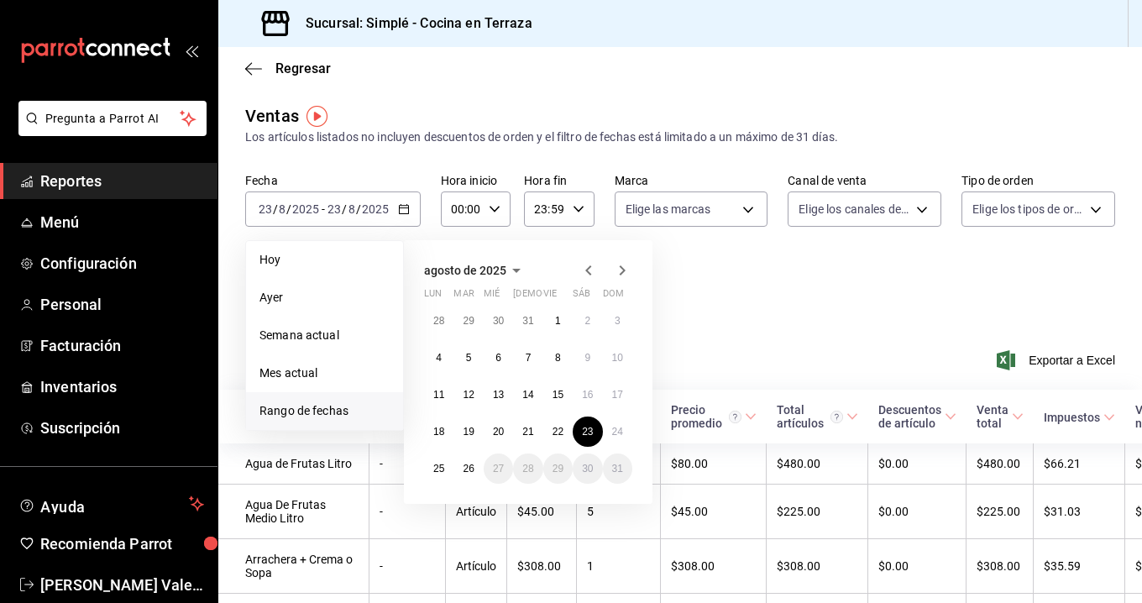
click at [620, 451] on div "28 29 30 31 1 2 3 4 5 6 7 8 9 10 11 12 13 14 15 16 17 18 19 20 21 22 23 24 25 2…" at bounding box center [528, 395] width 208 height 178
click at [617, 442] on button "24" at bounding box center [617, 431] width 29 height 30
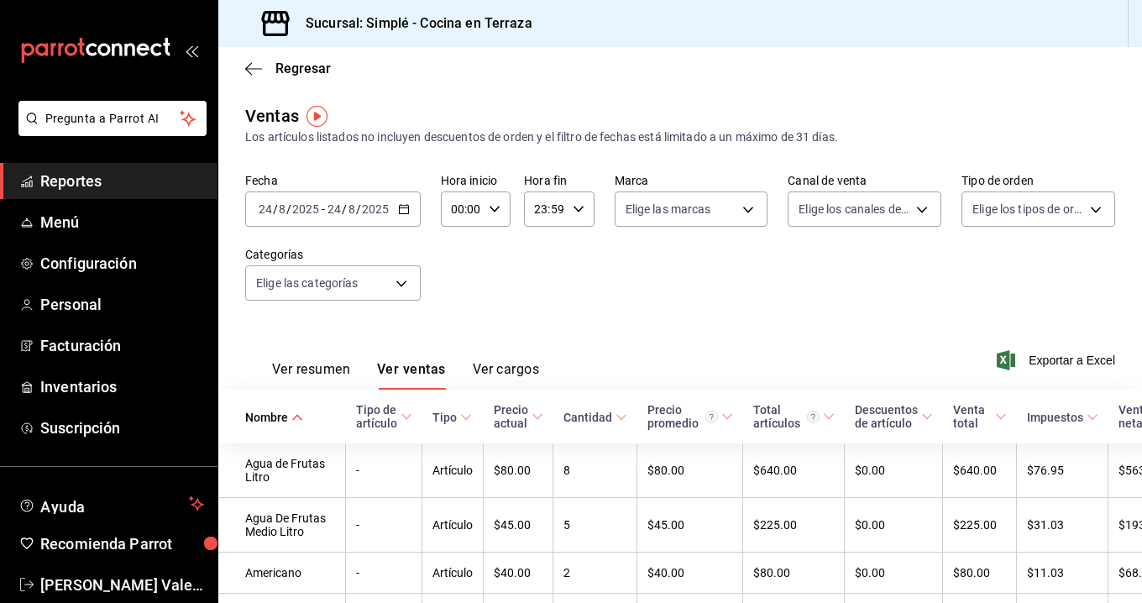
click at [405, 197] on div "[DATE] [DATE] - [DATE] [DATE]" at bounding box center [332, 208] width 175 height 35
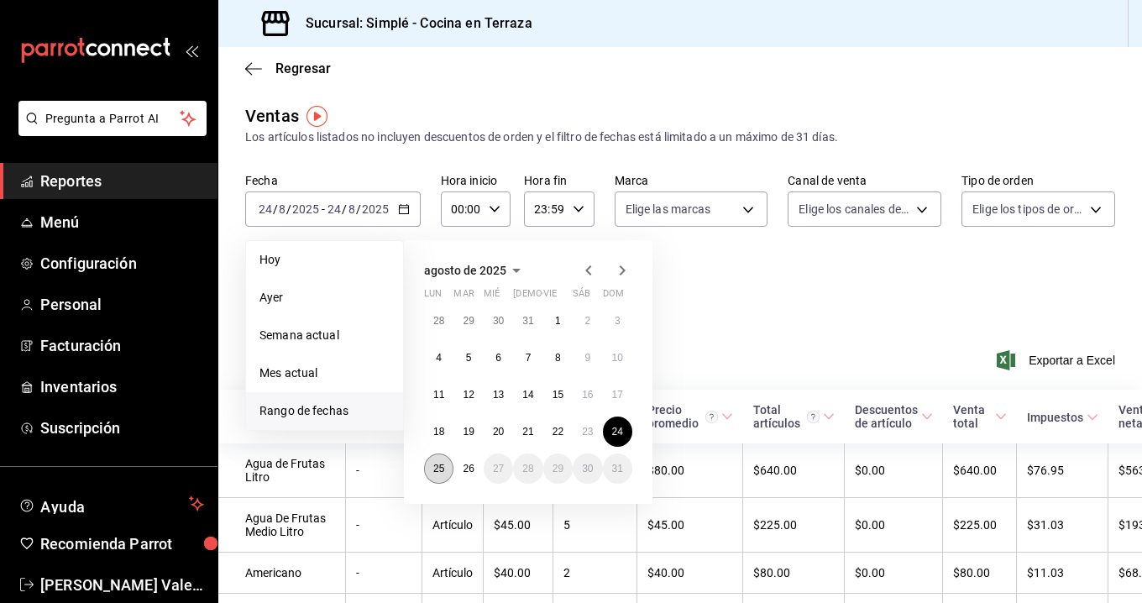
click at [425, 468] on button "25" at bounding box center [438, 468] width 29 height 30
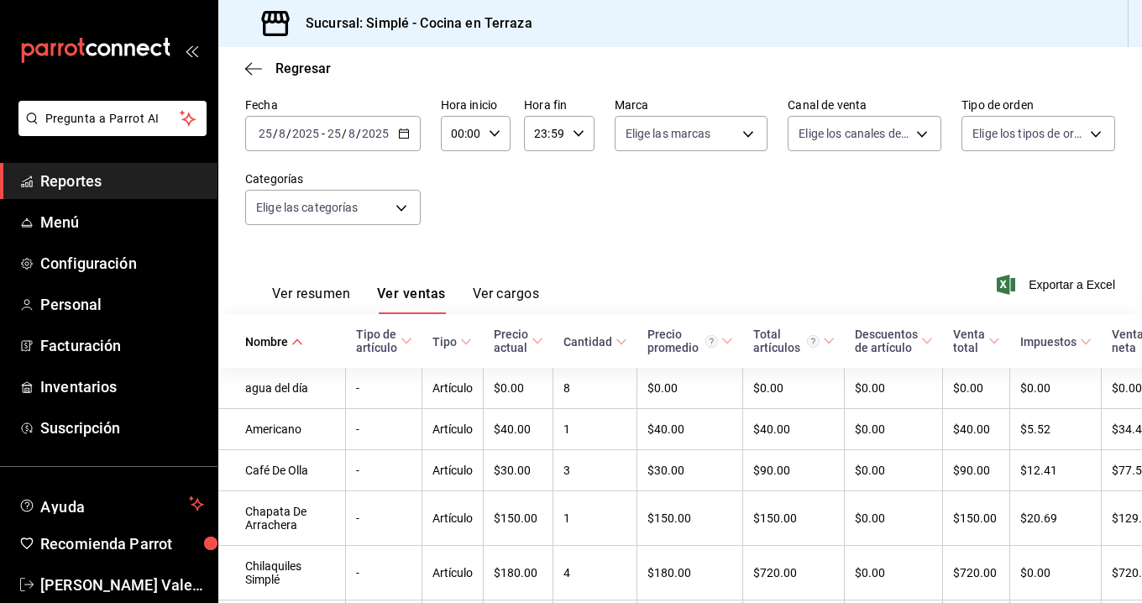
scroll to position [116, 0]
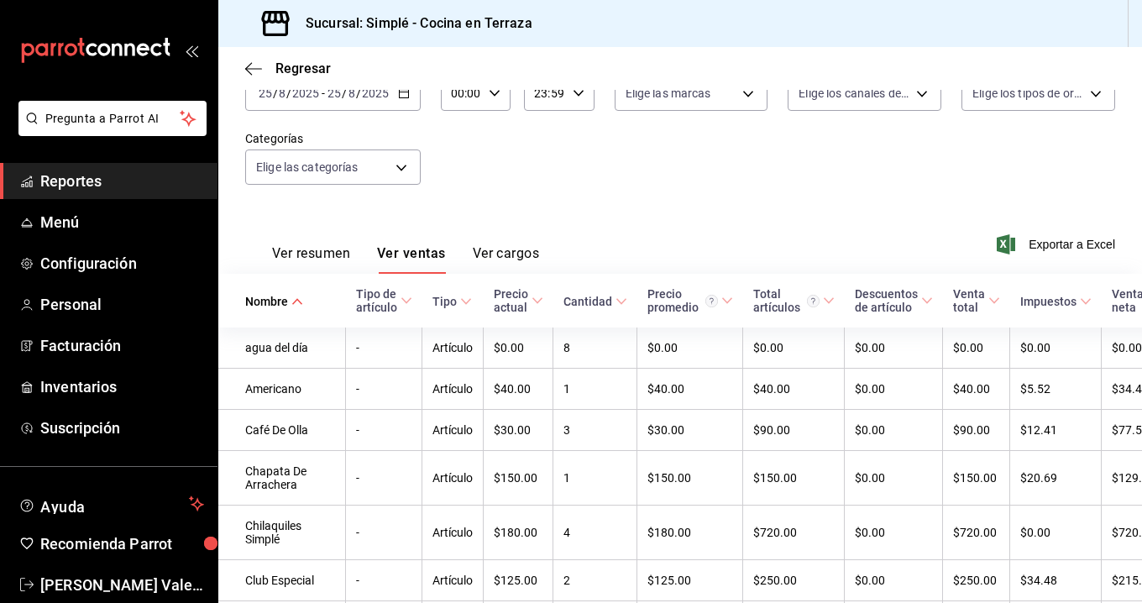
click at [399, 95] on \(Stroke\) "button" at bounding box center [404, 93] width 10 height 9
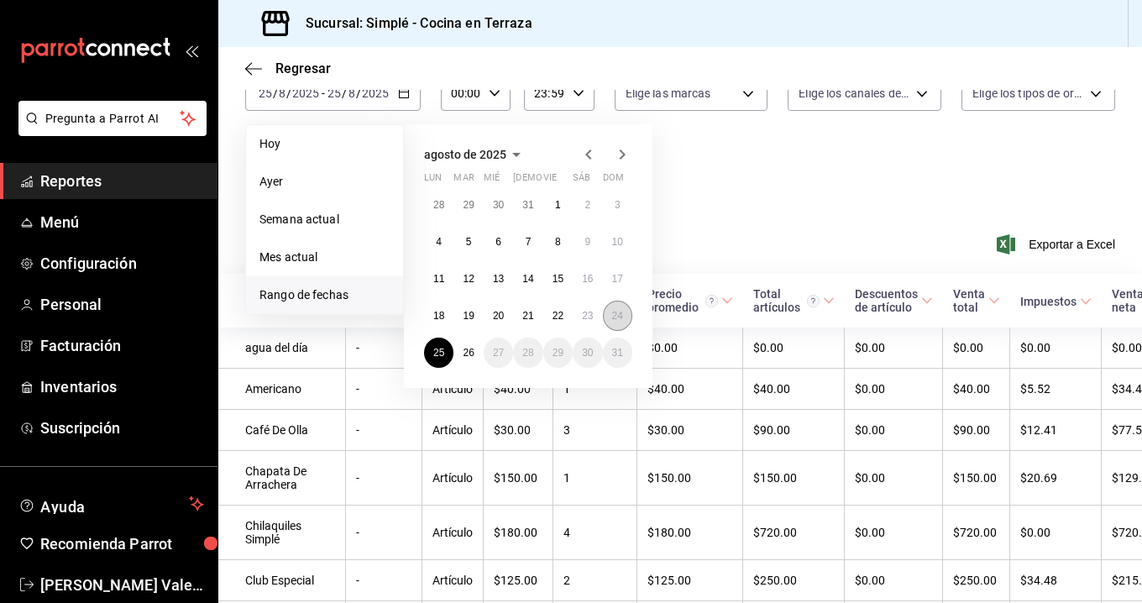
click at [618, 321] on abbr "24" at bounding box center [617, 316] width 11 height 12
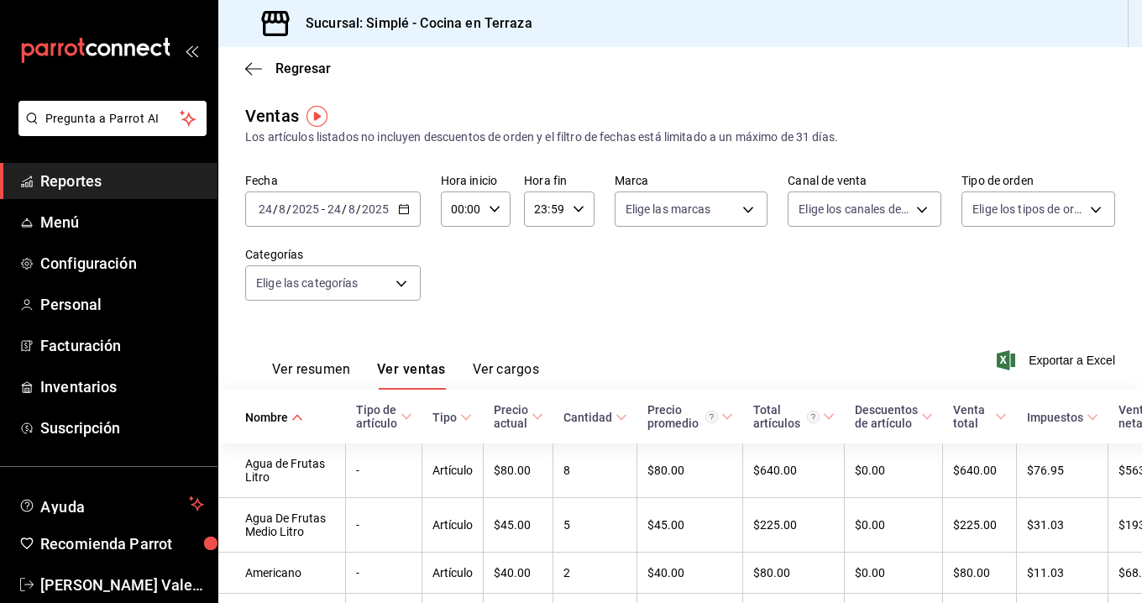
click at [405, 200] on div "[DATE] [DATE] - [DATE] [DATE]" at bounding box center [332, 208] width 175 height 35
click at [403, 212] on icon "button" at bounding box center [404, 209] width 12 height 12
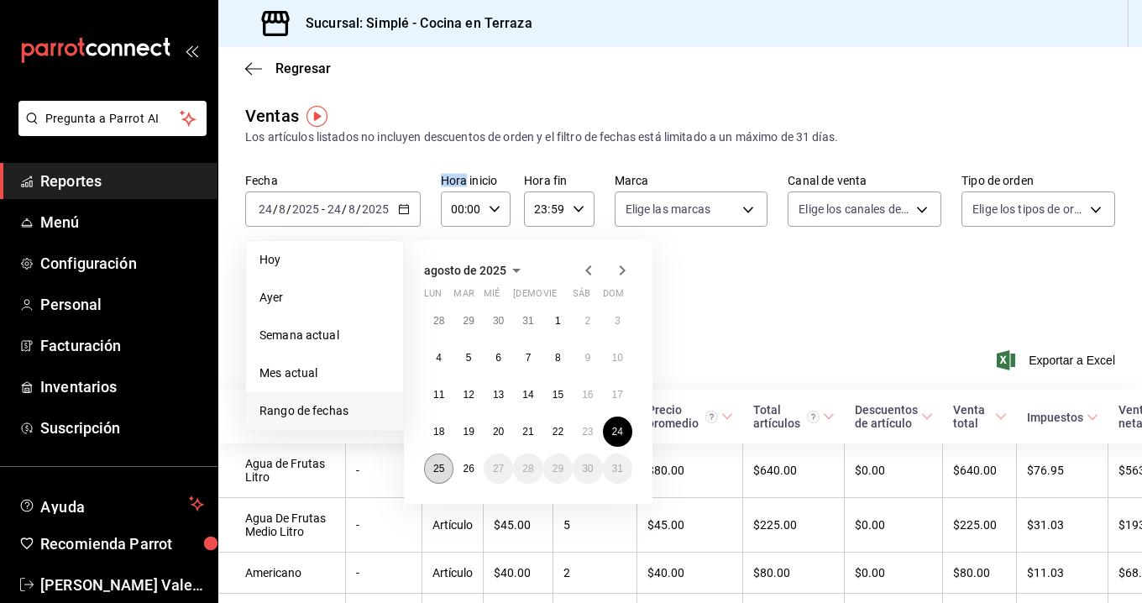
click at [442, 467] on abbr "25" at bounding box center [438, 469] width 11 height 12
